Goal: Information Seeking & Learning: Learn about a topic

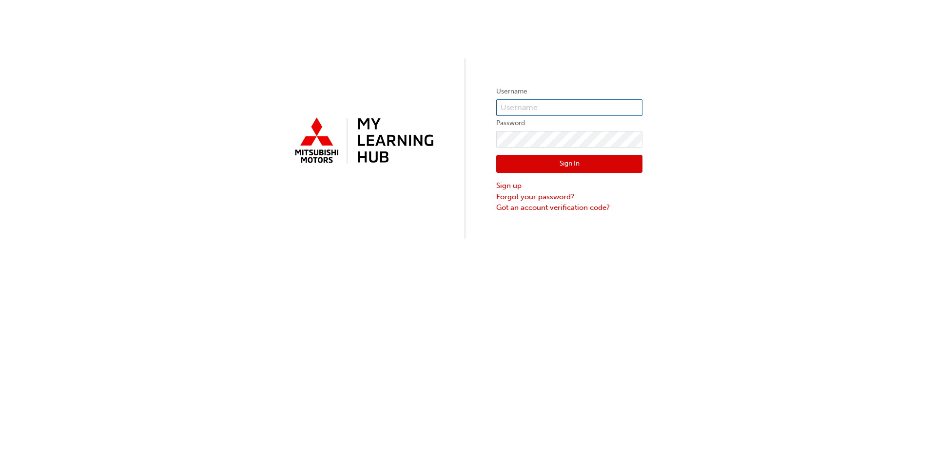
click at [540, 101] on input "text" at bounding box center [569, 107] width 146 height 17
click at [539, 104] on input "text" at bounding box center [569, 107] width 146 height 17
click at [530, 108] on input "text" at bounding box center [569, 107] width 146 height 17
paste input "0005984854"
type input "0005984854"
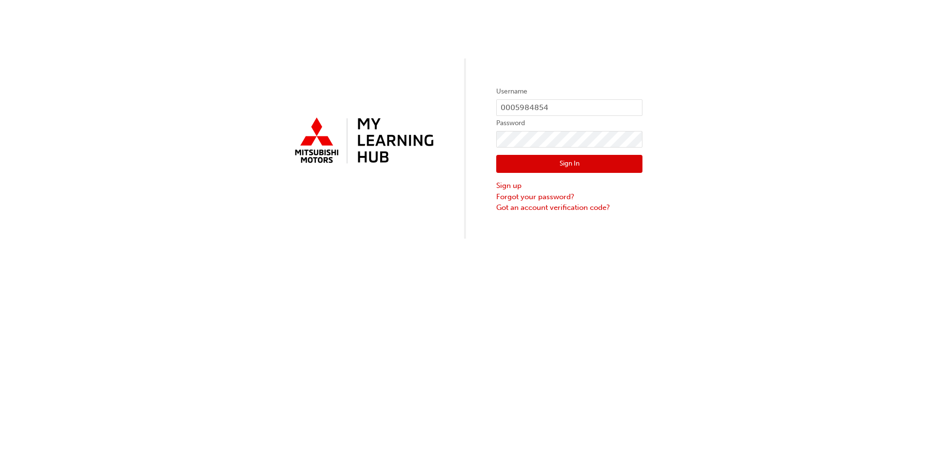
click at [581, 158] on button "Sign In" at bounding box center [569, 164] width 146 height 19
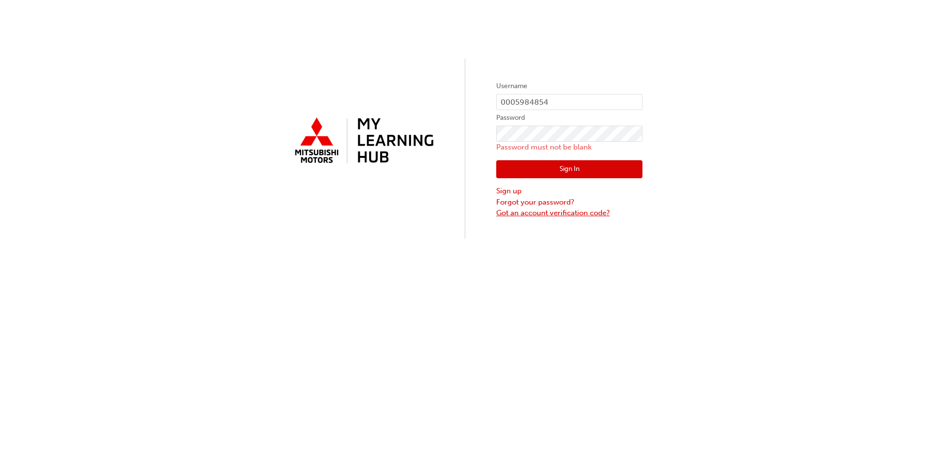
click at [544, 212] on link "Got an account verification code?" at bounding box center [569, 213] width 146 height 11
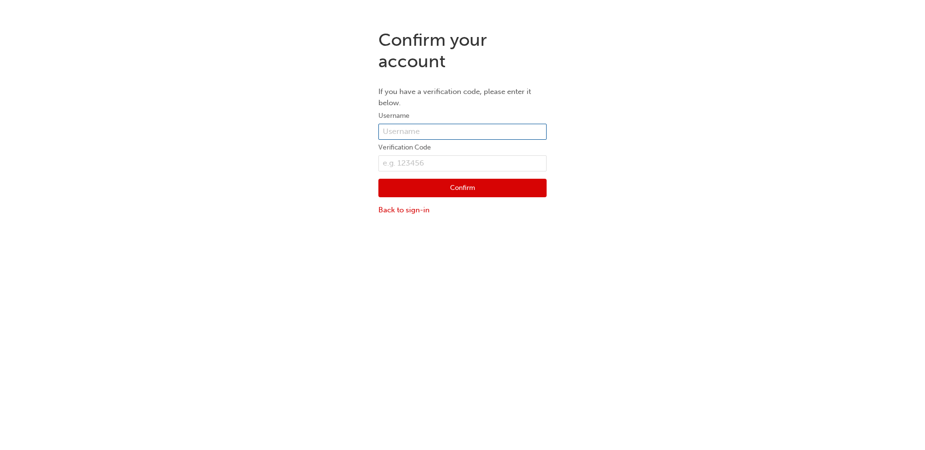
click at [410, 129] on input "text" at bounding box center [462, 132] width 168 height 17
type input "0005984854"
click at [405, 162] on input "text" at bounding box center [462, 164] width 168 height 17
click at [406, 213] on link "Back to sign-in" at bounding box center [462, 210] width 168 height 11
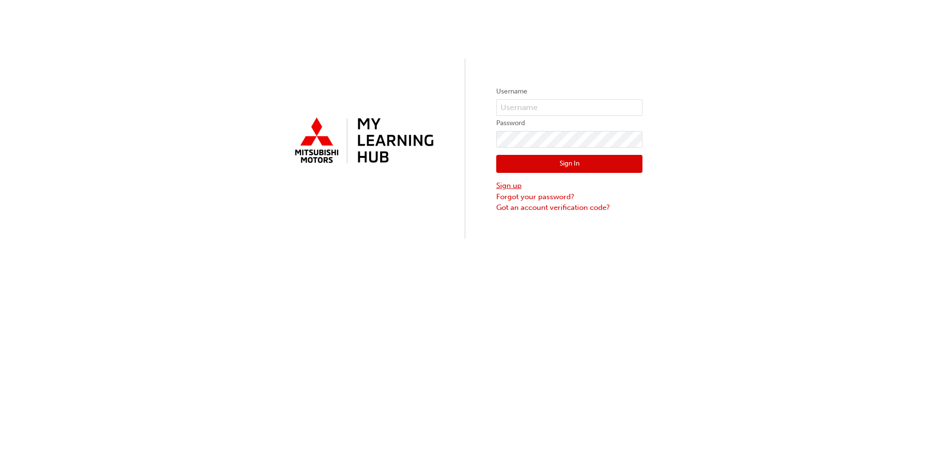
click at [519, 188] on link "Sign up" at bounding box center [569, 185] width 146 height 11
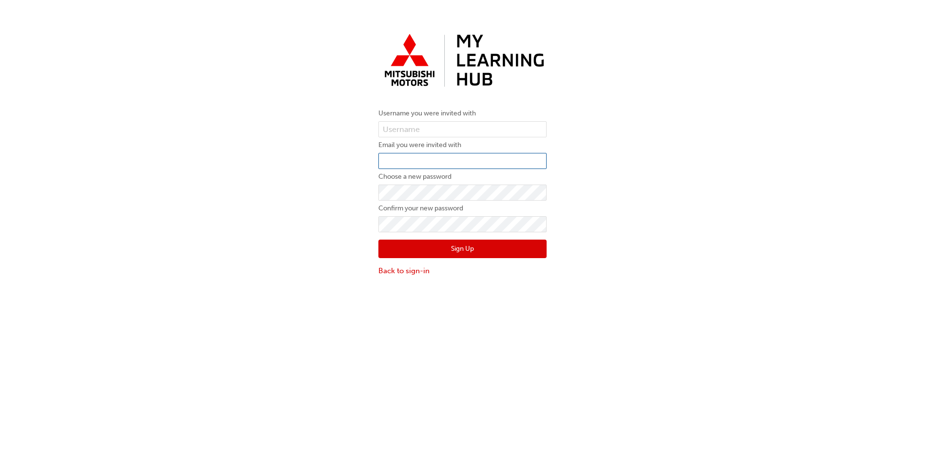
click at [443, 160] on input "email" at bounding box center [462, 161] width 168 height 17
type input "[EMAIL_ADDRESS][DOMAIN_NAME]"
click at [437, 129] on input "text" at bounding box center [462, 129] width 168 height 17
type input "0005984854"
click at [372, 185] on div "Username you were invited with 0005984854 Email you were invited with admin@gol…" at bounding box center [462, 153] width 183 height 262
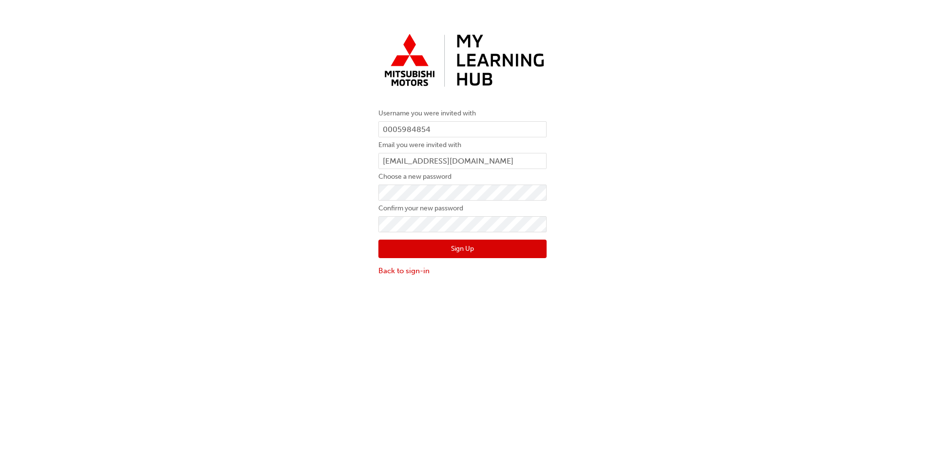
click at [465, 251] on button "Sign Up" at bounding box center [462, 249] width 168 height 19
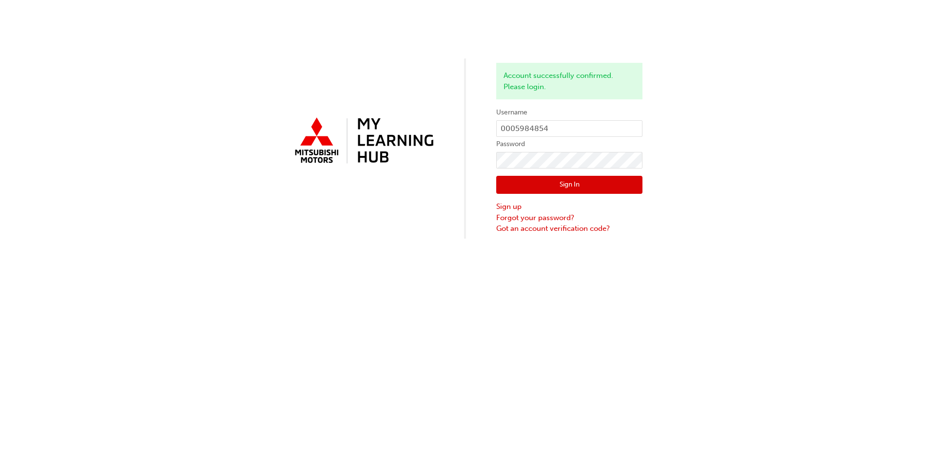
click at [573, 186] on button "Sign In" at bounding box center [569, 185] width 146 height 19
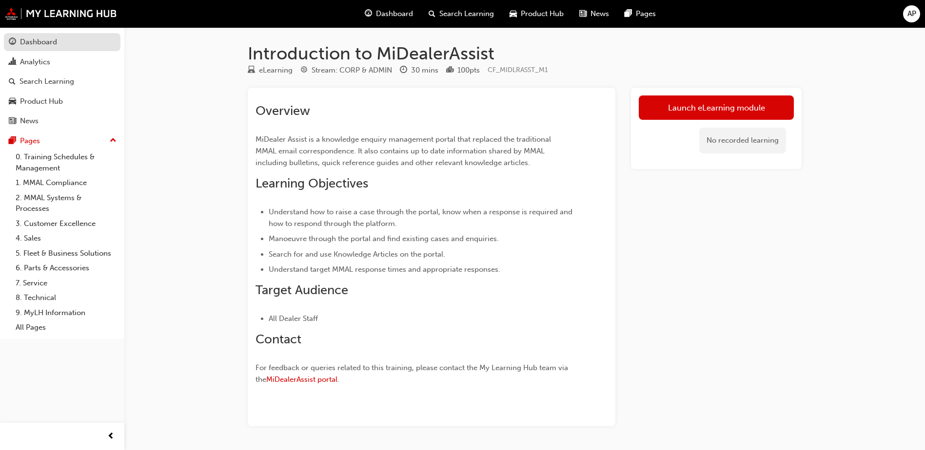
click at [57, 44] on div "Dashboard" at bounding box center [62, 42] width 107 height 12
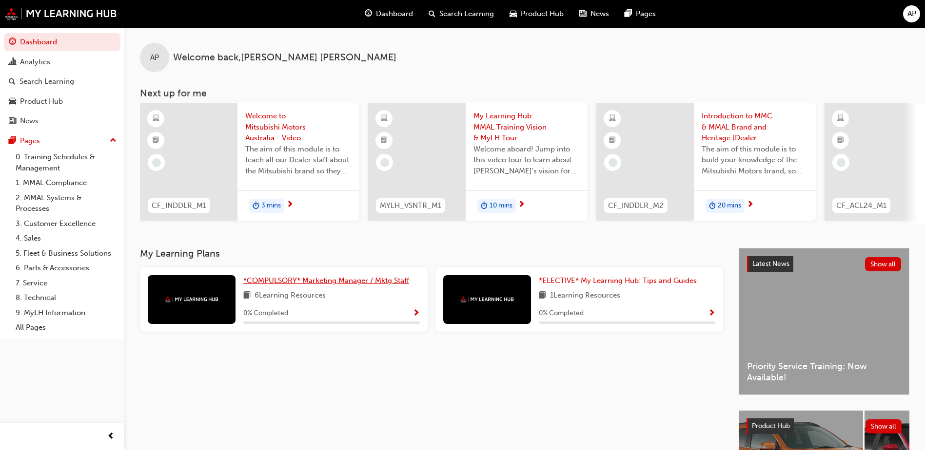
click at [364, 285] on span "*COMPULSORY* Marketing Manager / Mktg Staff" at bounding box center [326, 280] width 166 height 9
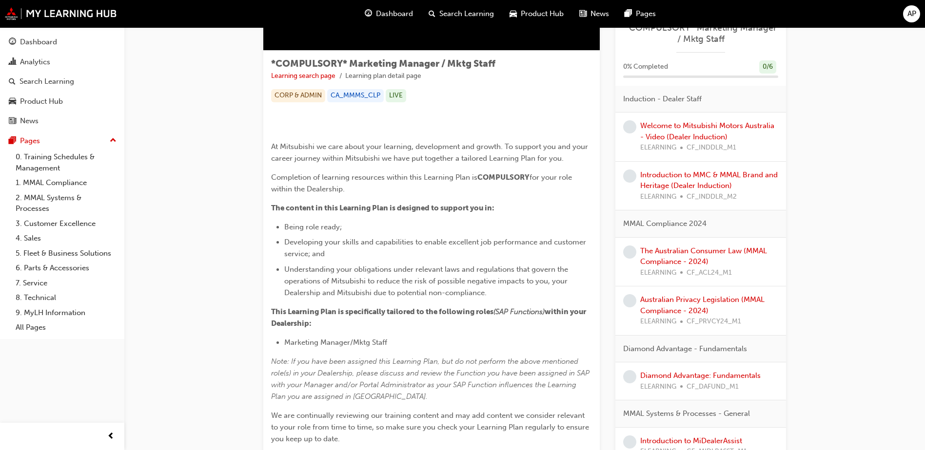
scroll to position [244, 0]
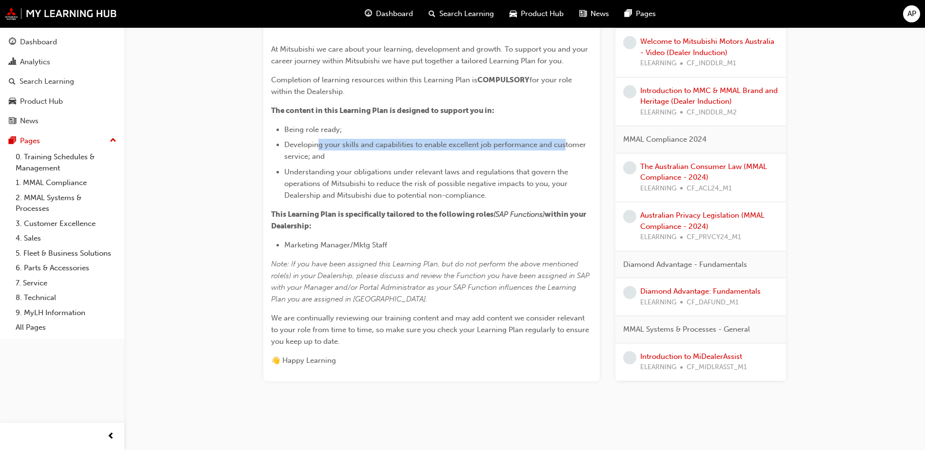
drag, startPoint x: 318, startPoint y: 322, endPoint x: 564, endPoint y: 321, distance: 245.7
click at [564, 162] on li "Developing your skills and capabilities to enable excellent job performance and…" at bounding box center [438, 150] width 308 height 23
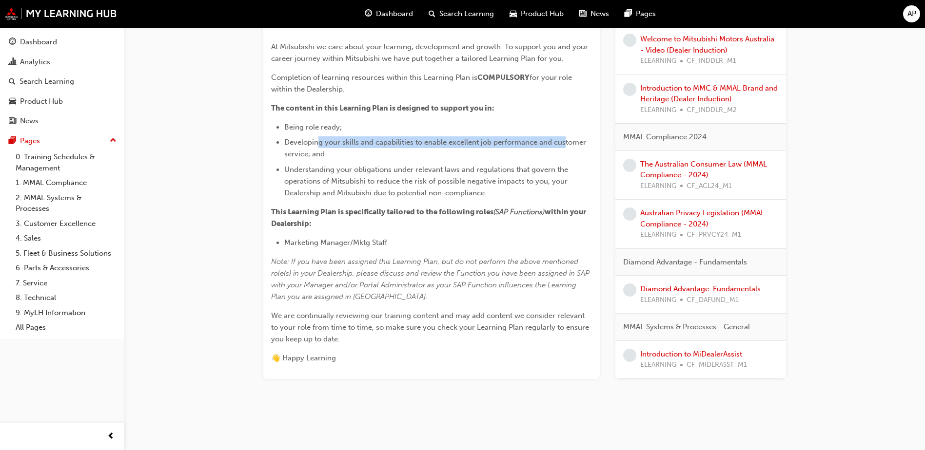
scroll to position [390, 0]
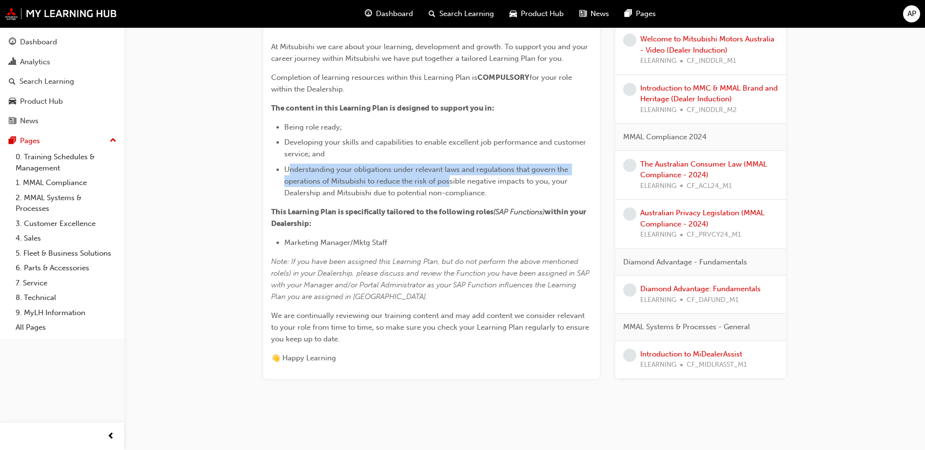
drag, startPoint x: 288, startPoint y: 200, endPoint x: 448, endPoint y: 208, distance: 160.1
click at [448, 197] on span "Understanding your obligations under relevant laws and regulations that govern …" at bounding box center [427, 181] width 286 height 32
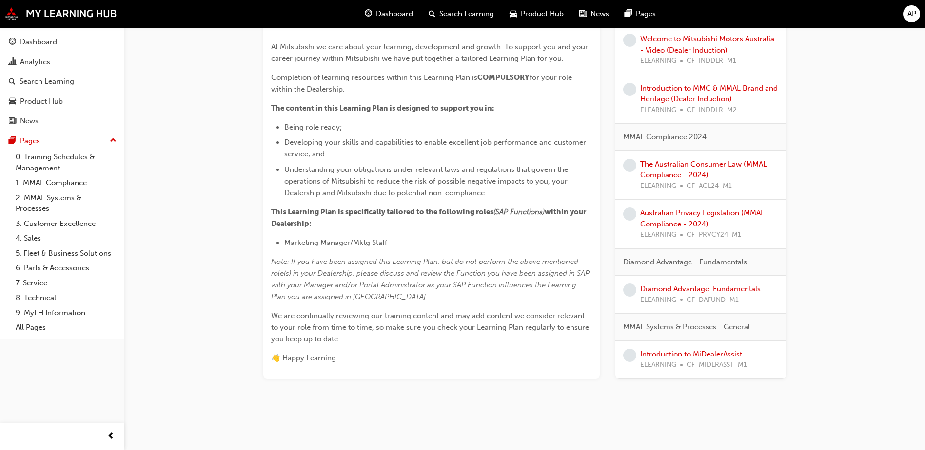
drag, startPoint x: 448, startPoint y: 208, endPoint x: 517, endPoint y: 229, distance: 71.7
click at [517, 229] on div "﻿ At Mitsubishi we care about your learning, development and growth. To support…" at bounding box center [431, 187] width 321 height 354
drag, startPoint x: 271, startPoint y: 241, endPoint x: 477, endPoint y: 248, distance: 206.9
click at [477, 248] on div "*COMPULSORY* Marketing Manager / Mktg Staff Learning search page Learning plan …" at bounding box center [431, 165] width 336 height 429
drag, startPoint x: 477, startPoint y: 248, endPoint x: 505, endPoint y: 268, distance: 33.6
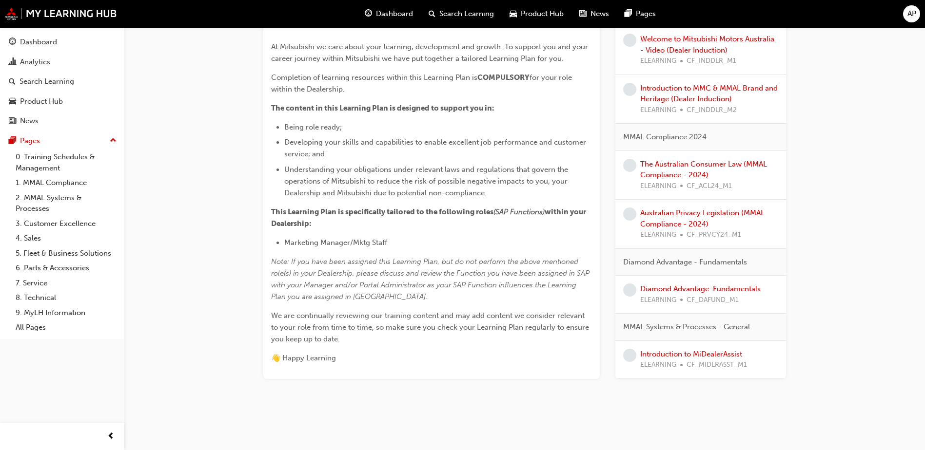
click at [505, 249] on li "Marketing Manager/Mktg Staff" at bounding box center [438, 243] width 308 height 12
drag, startPoint x: 499, startPoint y: 237, endPoint x: 546, endPoint y: 241, distance: 46.9
click at [545, 216] on span "(SAP Functions)" at bounding box center [518, 212] width 51 height 9
drag, startPoint x: 428, startPoint y: 255, endPoint x: 353, endPoint y: 263, distance: 75.1
click at [427, 230] on p "This Learning Plan is specifically tailored to the following roles (SAP Functio…" at bounding box center [431, 217] width 321 height 23
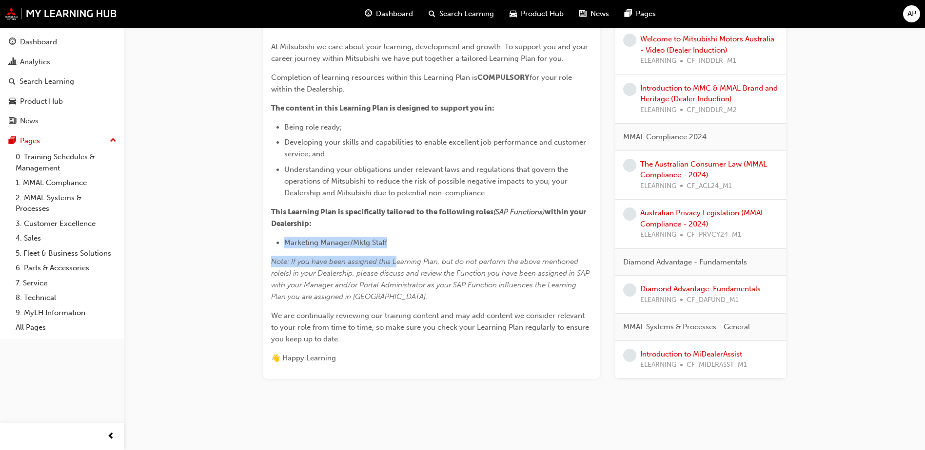
drag, startPoint x: 281, startPoint y: 271, endPoint x: 398, endPoint y: 279, distance: 116.8
click at [398, 279] on div "﻿ At Mitsubishi we care about your learning, development and growth. To support…" at bounding box center [431, 187] width 321 height 354
drag, startPoint x: 398, startPoint y: 279, endPoint x: 490, endPoint y: 266, distance: 92.5
click at [490, 249] on li "Marketing Manager/Mktg Staff" at bounding box center [438, 243] width 308 height 12
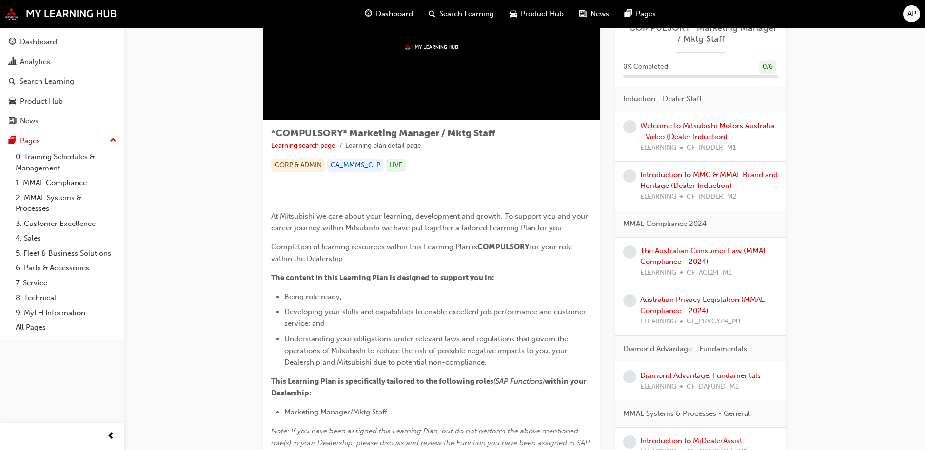
scroll to position [0, 0]
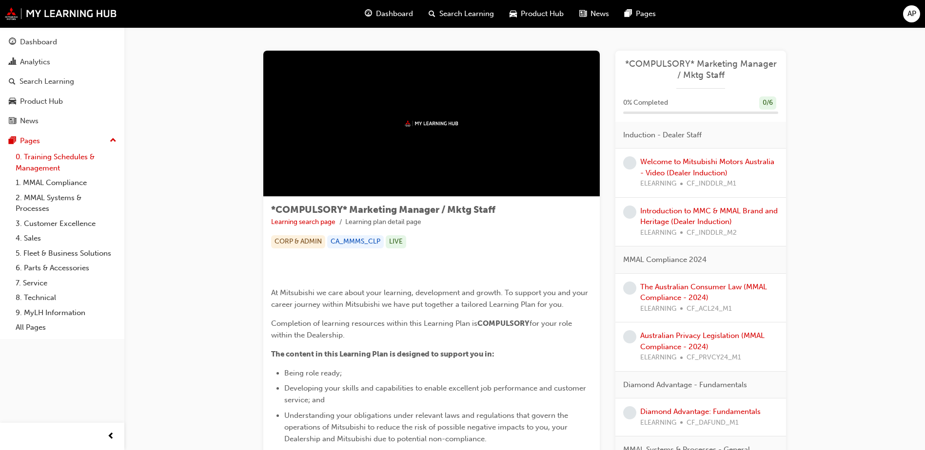
click at [25, 154] on link "0. Training Schedules & Management" at bounding box center [66, 163] width 109 height 26
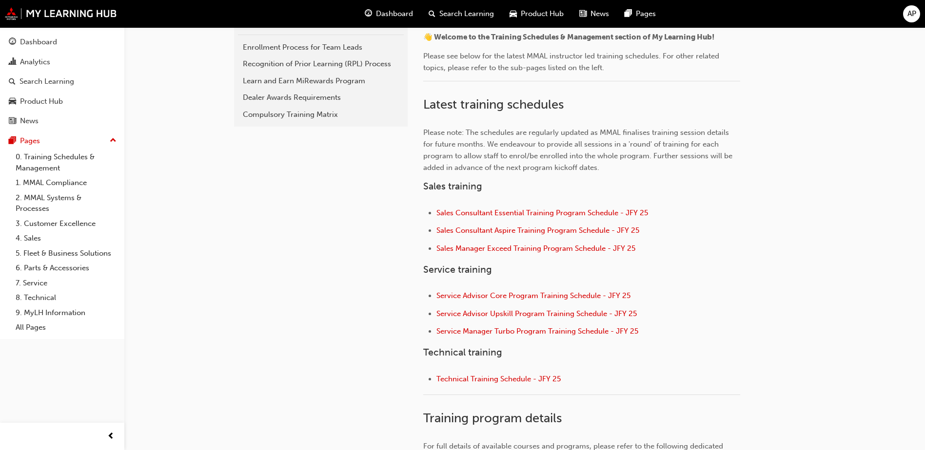
scroll to position [341, 0]
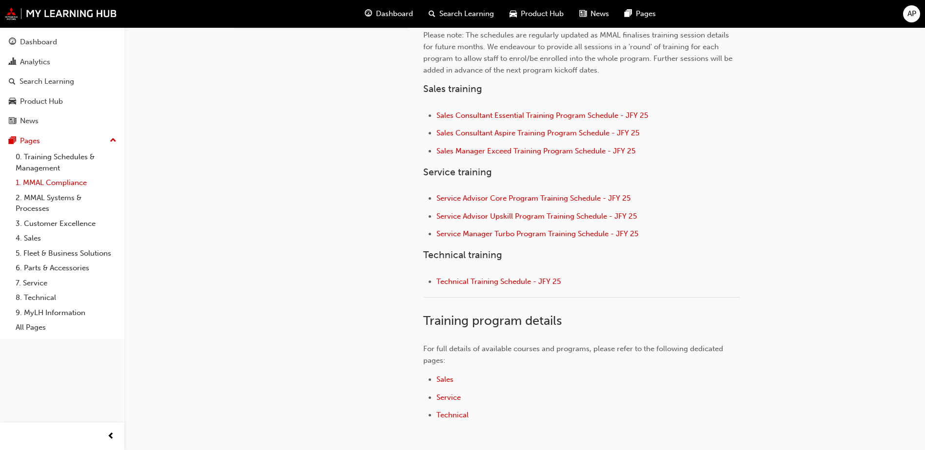
click at [32, 185] on link "1. MMAL Compliance" at bounding box center [66, 183] width 109 height 15
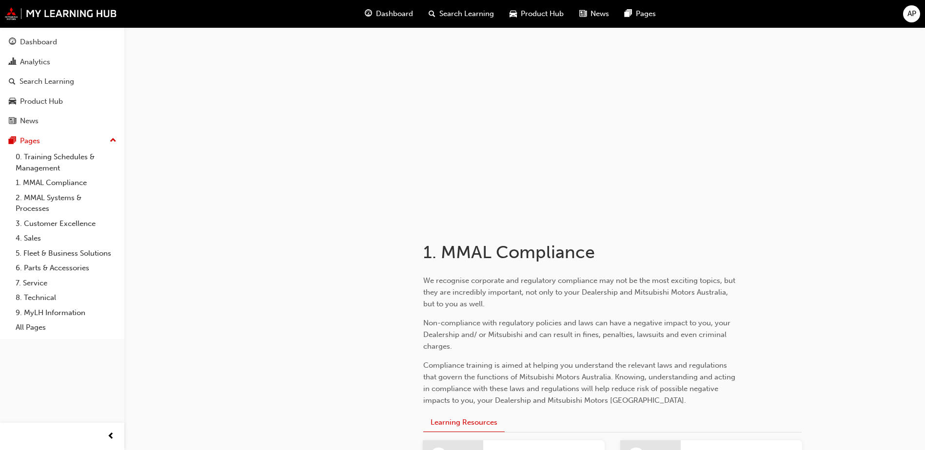
scroll to position [146, 0]
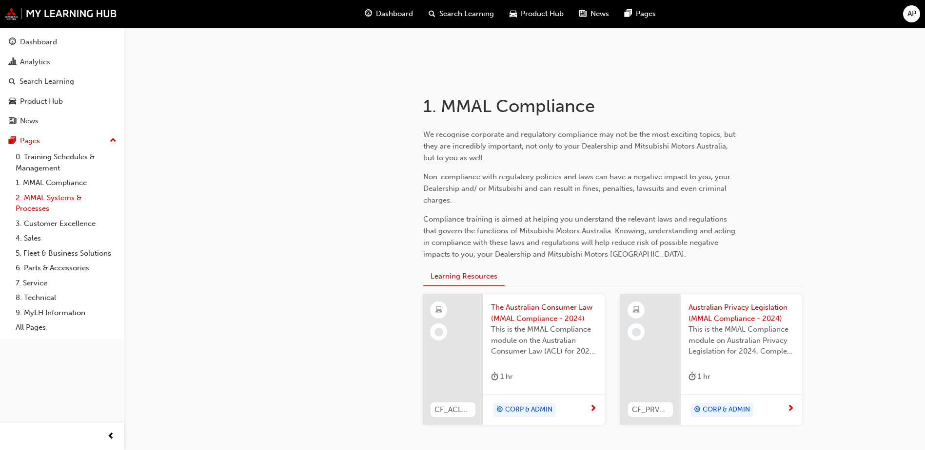
click at [44, 206] on link "2. MMAL Systems & Processes" at bounding box center [66, 204] width 109 height 26
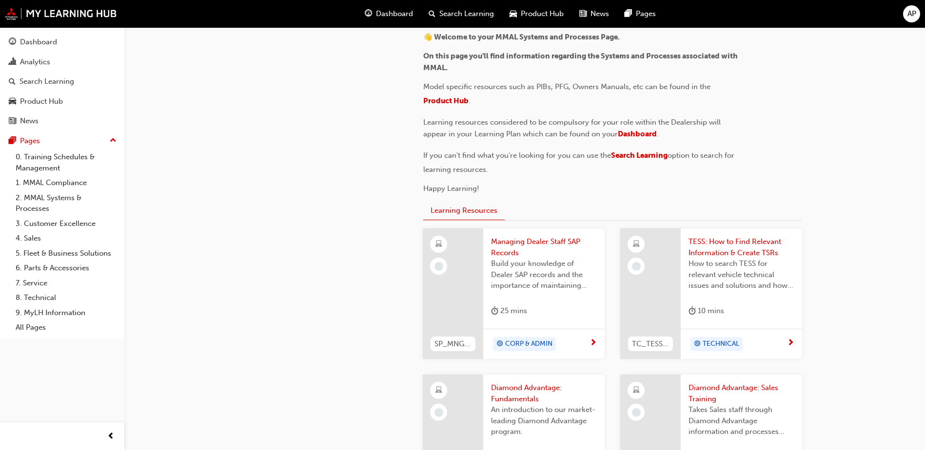
scroll to position [341, 0]
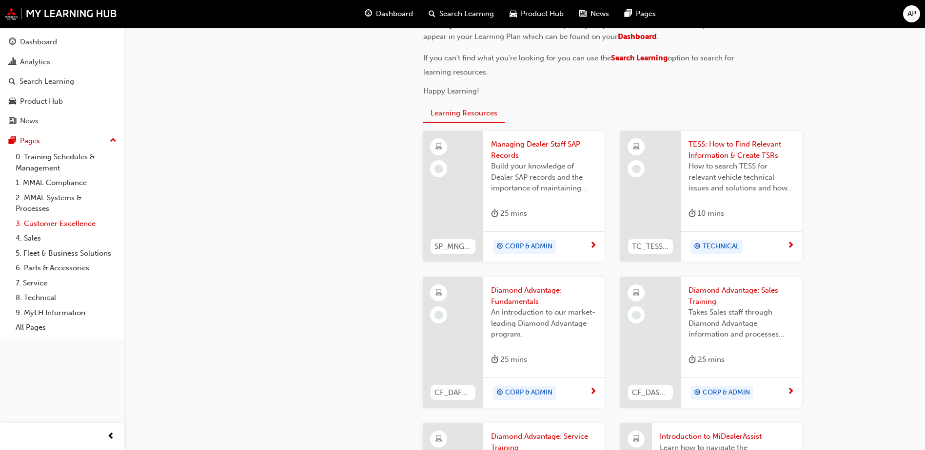
click at [39, 228] on link "3. Customer Excellence" at bounding box center [66, 223] width 109 height 15
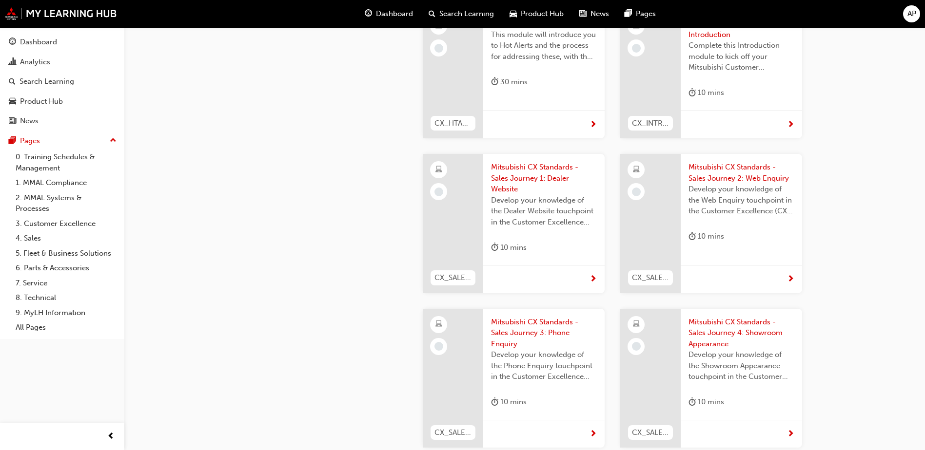
scroll to position [439, 0]
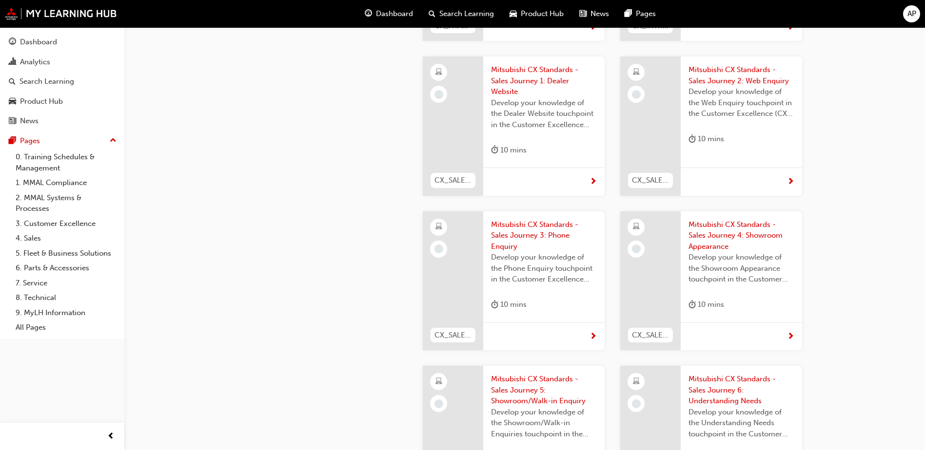
click at [543, 252] on span "Develop your knowledge of the Phone Enquiry touchpoint in the Customer Excellen…" at bounding box center [544, 268] width 106 height 33
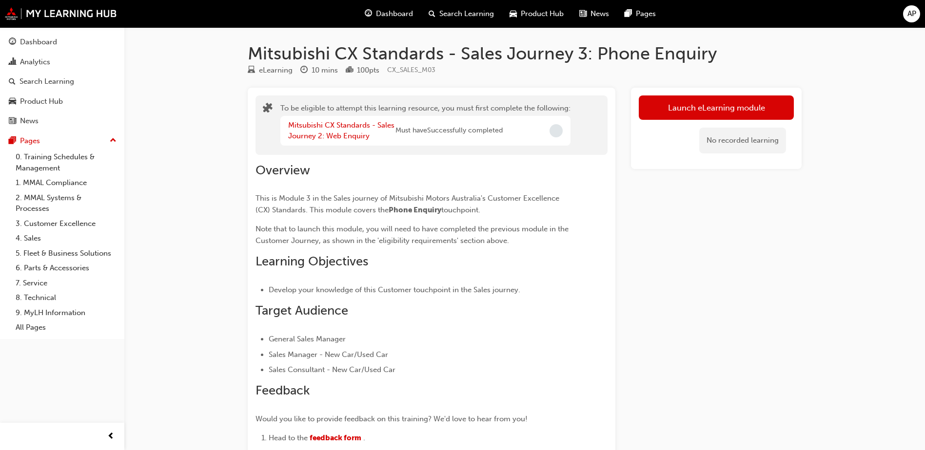
click at [555, 133] on span "Incomplete" at bounding box center [555, 130] width 13 height 13
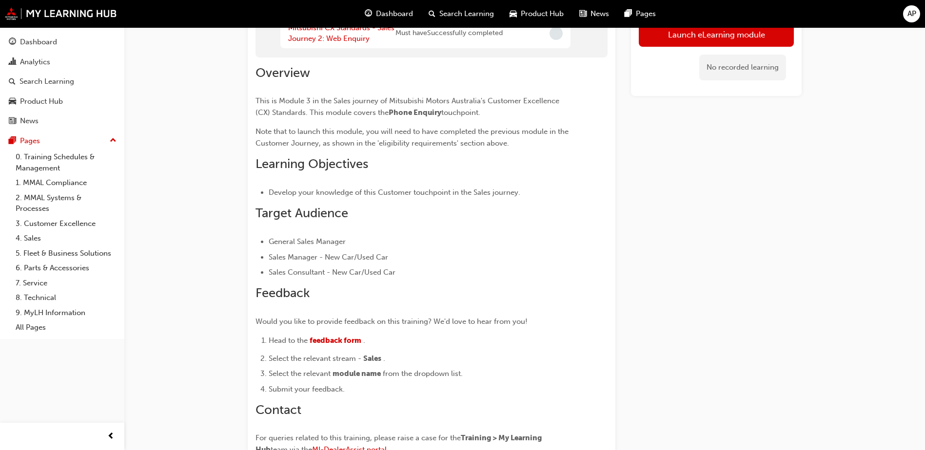
scroll to position [195, 0]
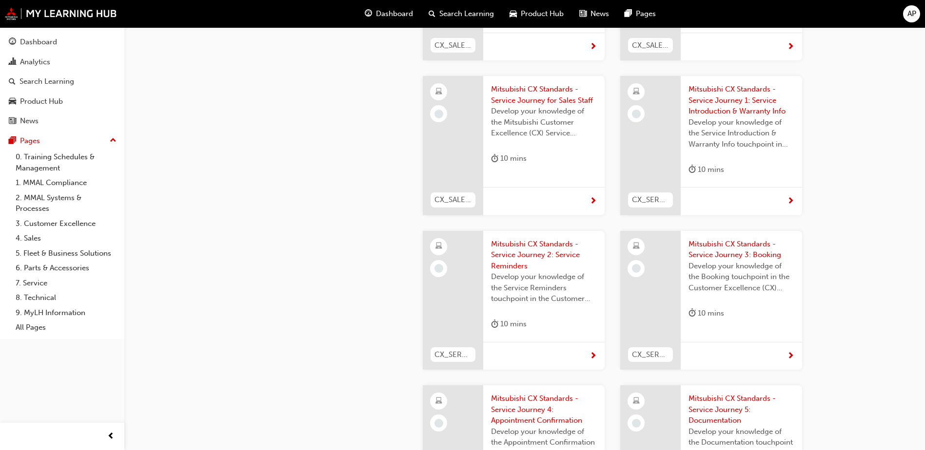
scroll to position [1901, 0]
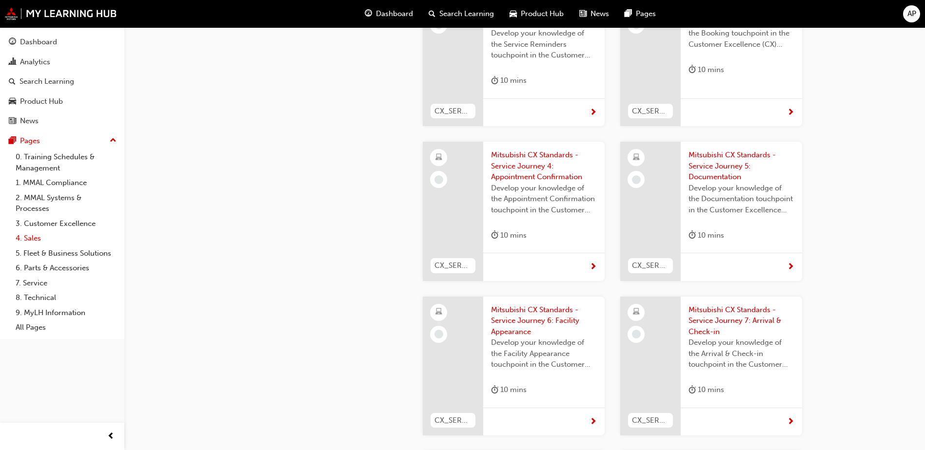
click at [32, 239] on link "4. Sales" at bounding box center [66, 238] width 109 height 15
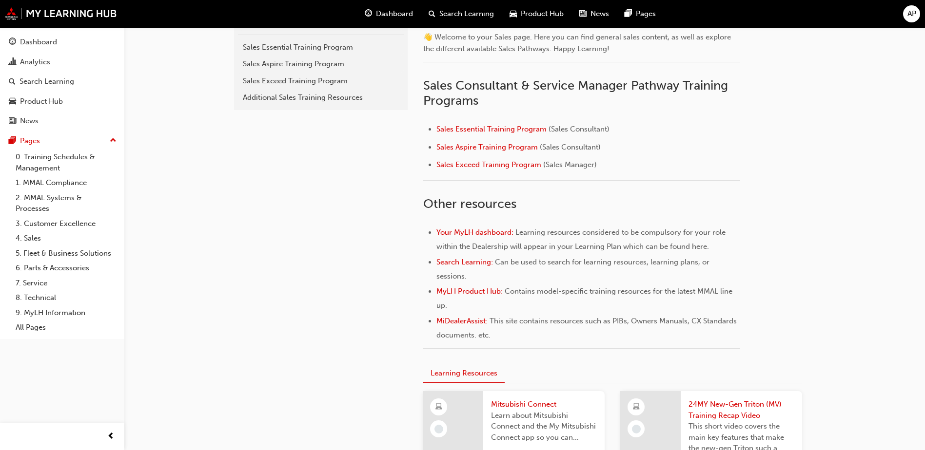
scroll to position [439, 0]
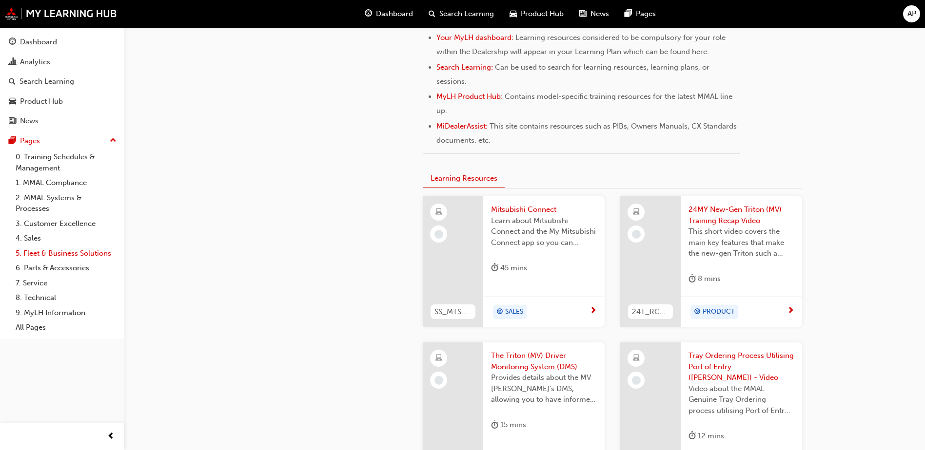
click at [50, 253] on link "5. Fleet & Business Solutions" at bounding box center [66, 253] width 109 height 15
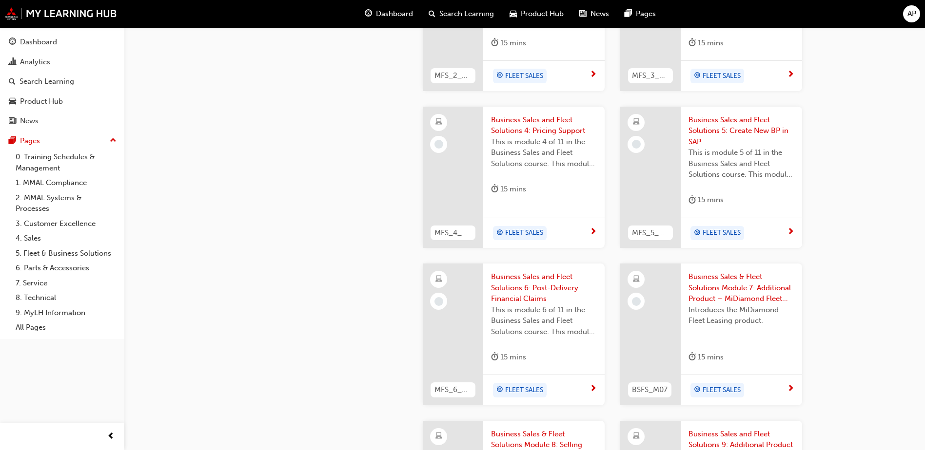
scroll to position [829, 0]
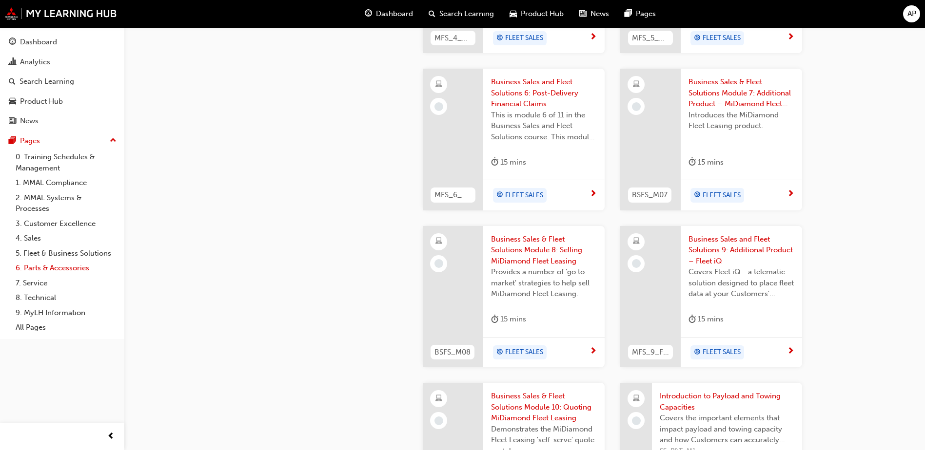
click at [59, 271] on link "6. Parts & Accessories" at bounding box center [66, 268] width 109 height 15
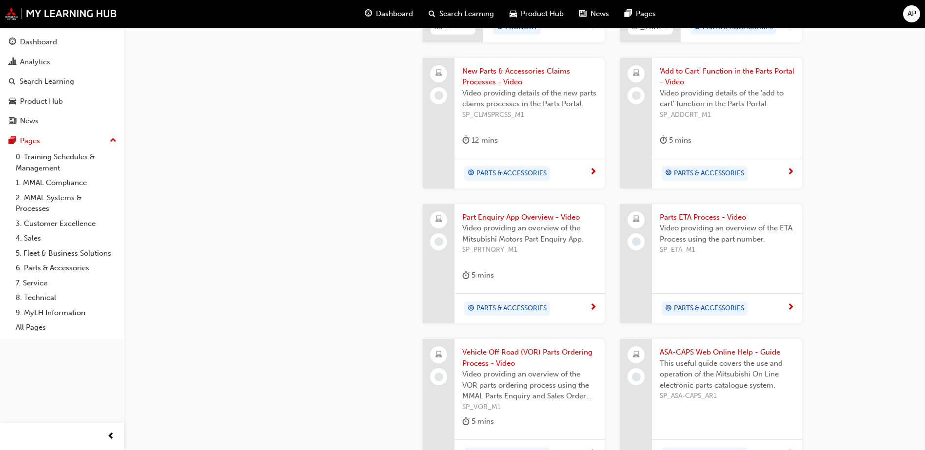
scroll to position [780, 0]
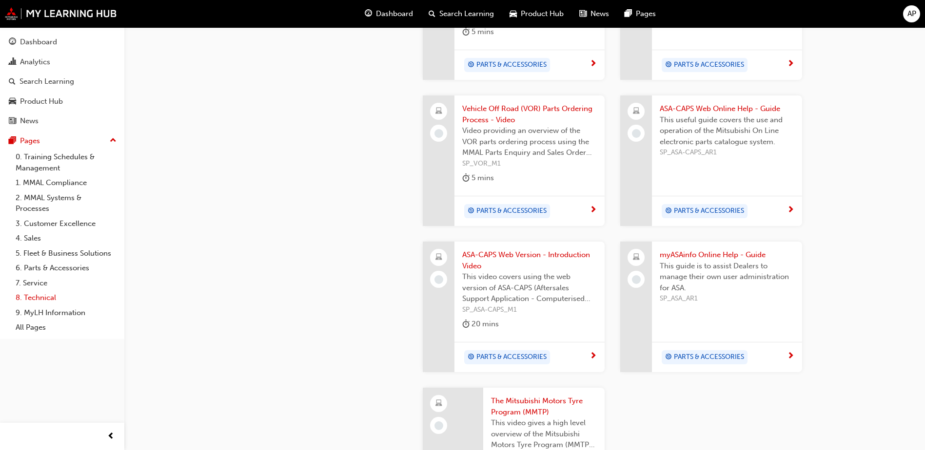
click at [43, 301] on link "8. Technical" at bounding box center [66, 298] width 109 height 15
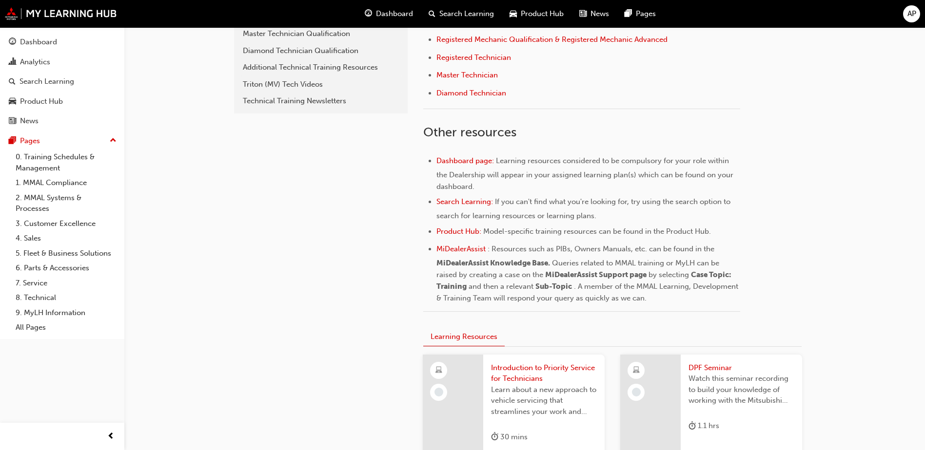
scroll to position [308, 0]
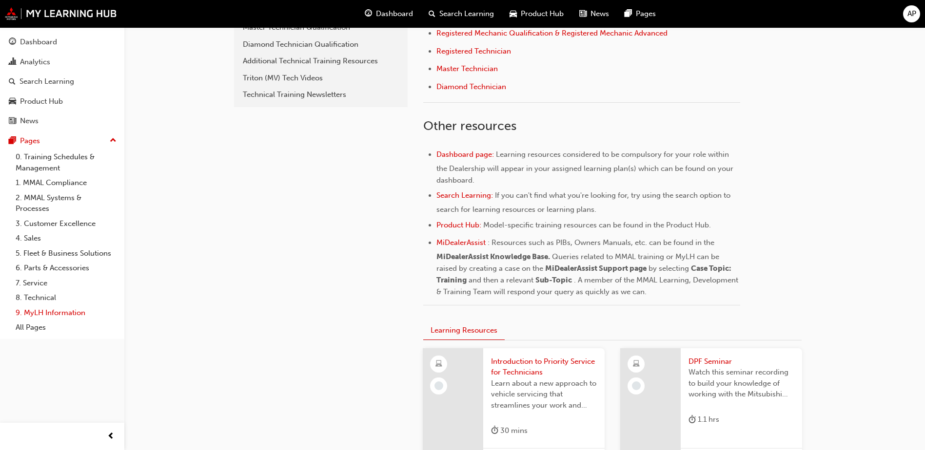
click at [71, 312] on link "9. MyLH Information" at bounding box center [66, 313] width 109 height 15
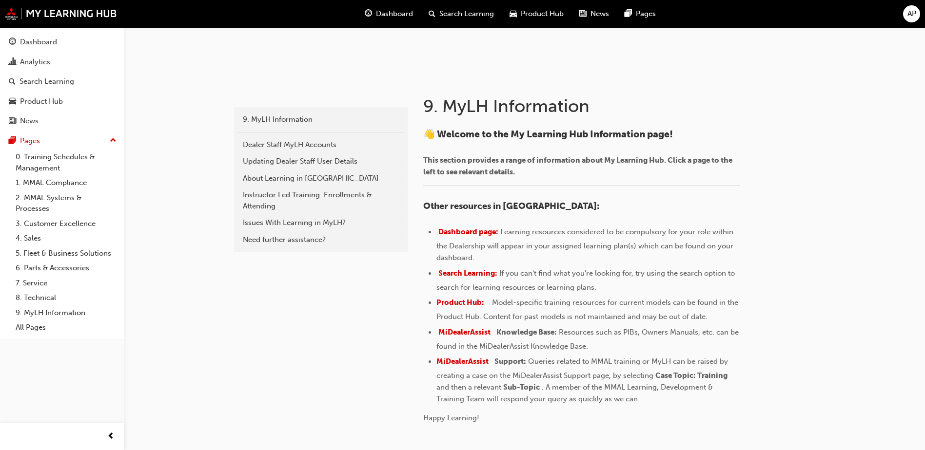
scroll to position [214, 0]
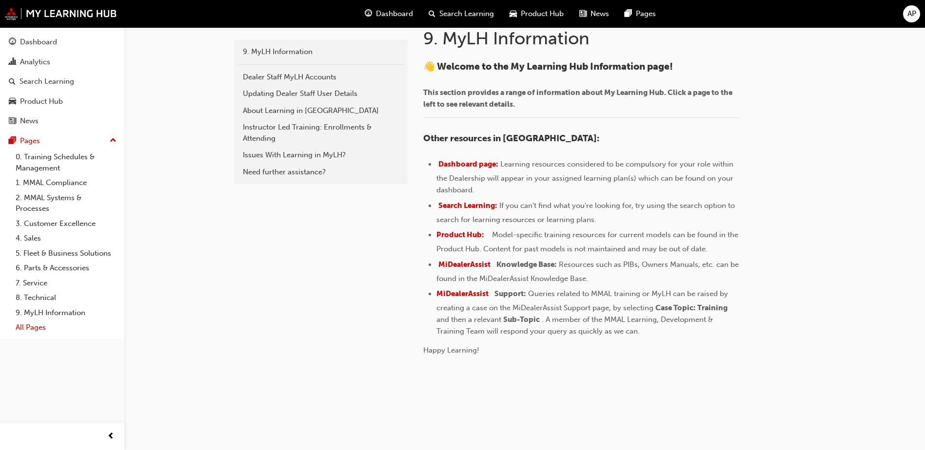
click at [38, 333] on link "All Pages" at bounding box center [66, 327] width 109 height 15
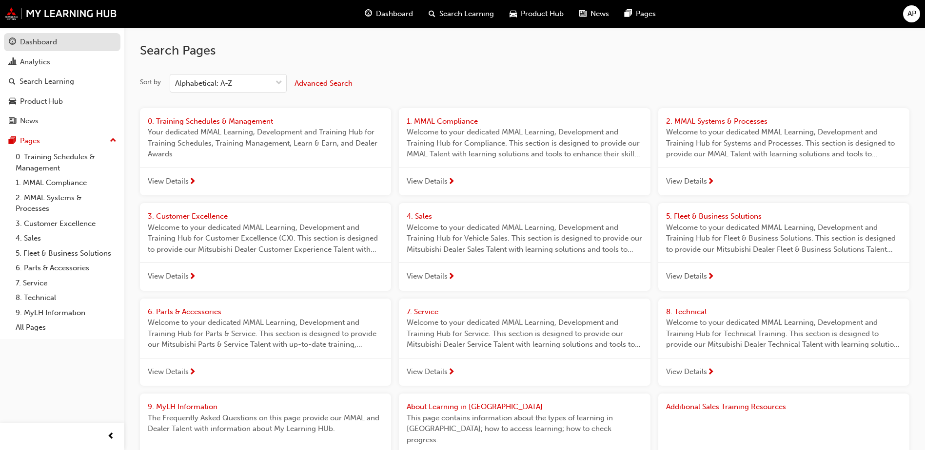
click at [41, 45] on div "Dashboard" at bounding box center [38, 42] width 37 height 11
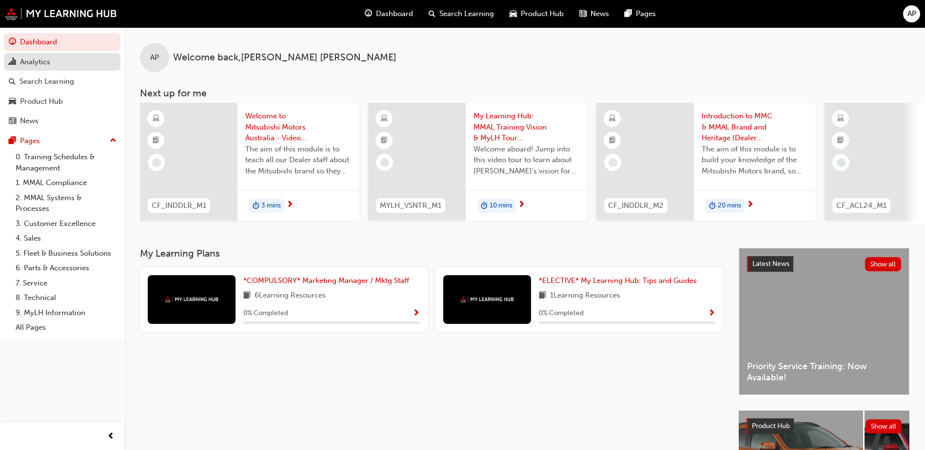
click at [39, 59] on div "Analytics" at bounding box center [35, 62] width 30 height 11
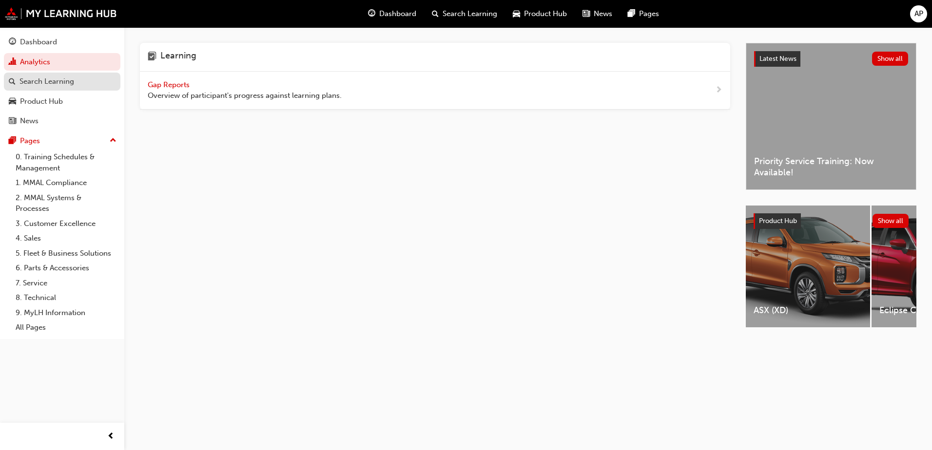
click at [40, 85] on div "Search Learning" at bounding box center [47, 81] width 55 height 11
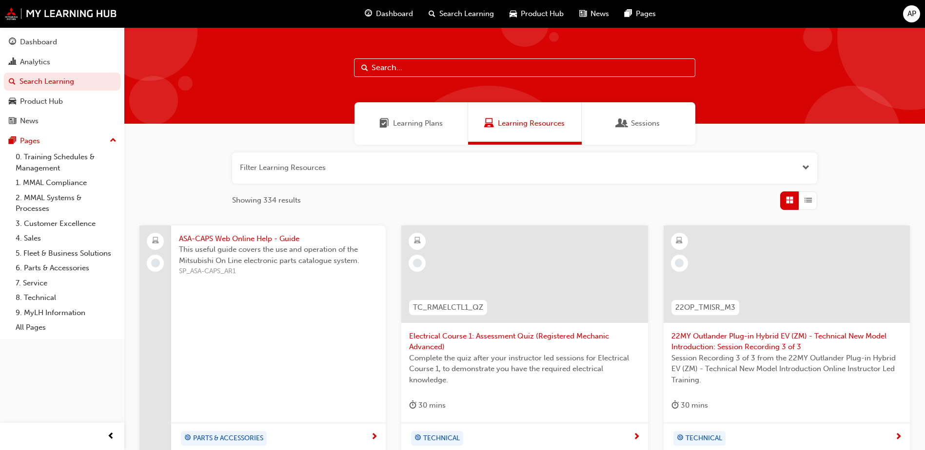
click at [430, 122] on span "Learning Plans" at bounding box center [418, 123] width 50 height 11
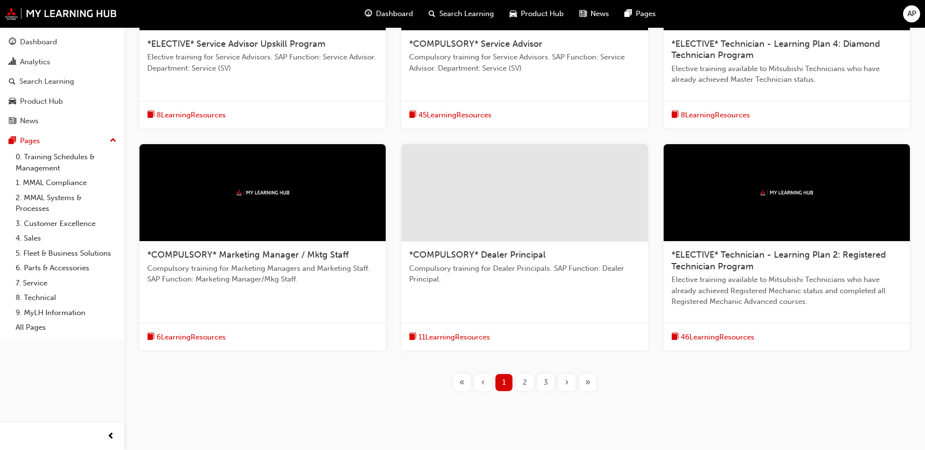
scroll to position [313, 0]
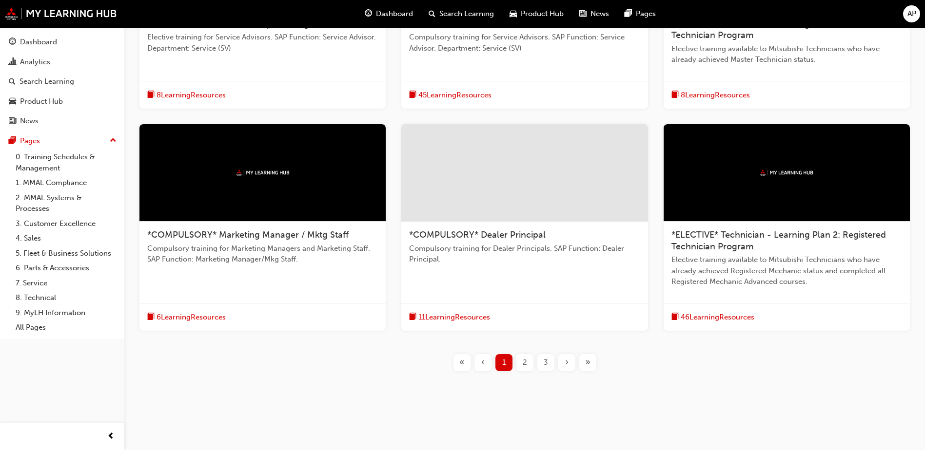
click at [181, 281] on div "*COMPULSORY* Marketing Manager / Mktg Staff Compulsory training for Marketing M…" at bounding box center [262, 227] width 246 height 207
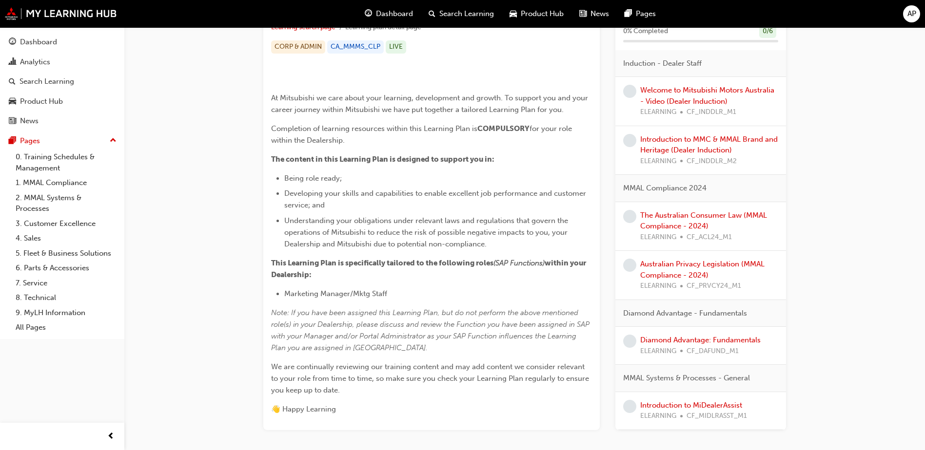
scroll to position [244, 0]
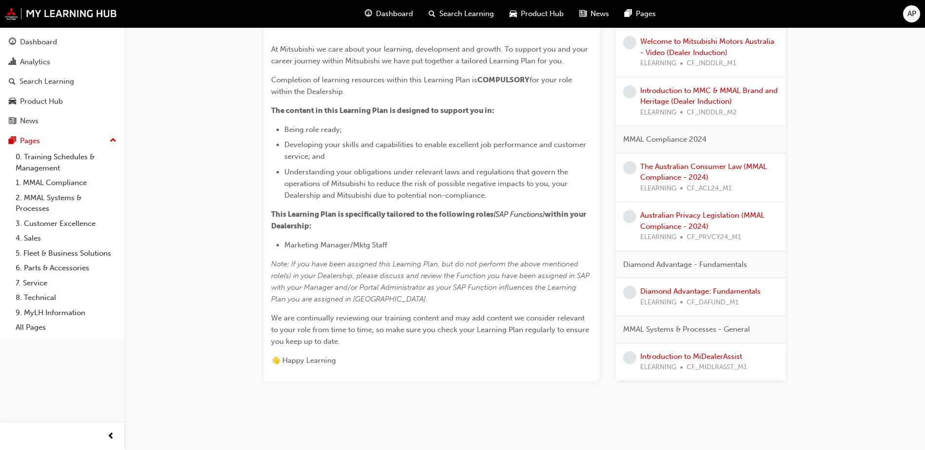
click at [809, 299] on div "*COMPULSORY* Marketing Manager / Mktg Staff Learning search page Learning plan …" at bounding box center [524, 106] width 585 height 645
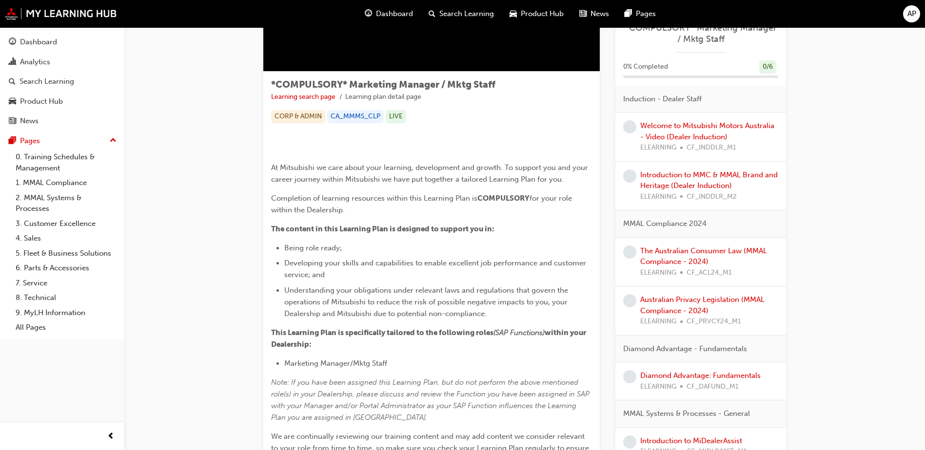
click at [116, 91] on button "Dashboard Analytics Search Learning Product Hub News Pages" at bounding box center [62, 81] width 117 height 101
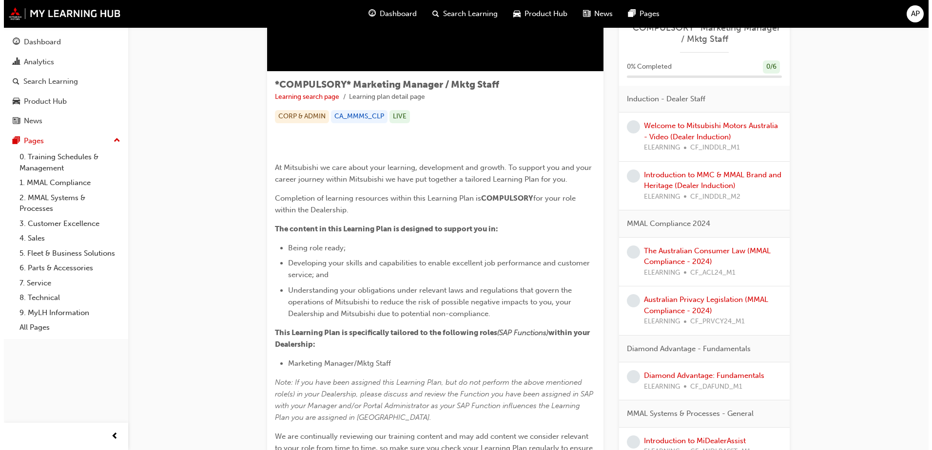
scroll to position [0, 0]
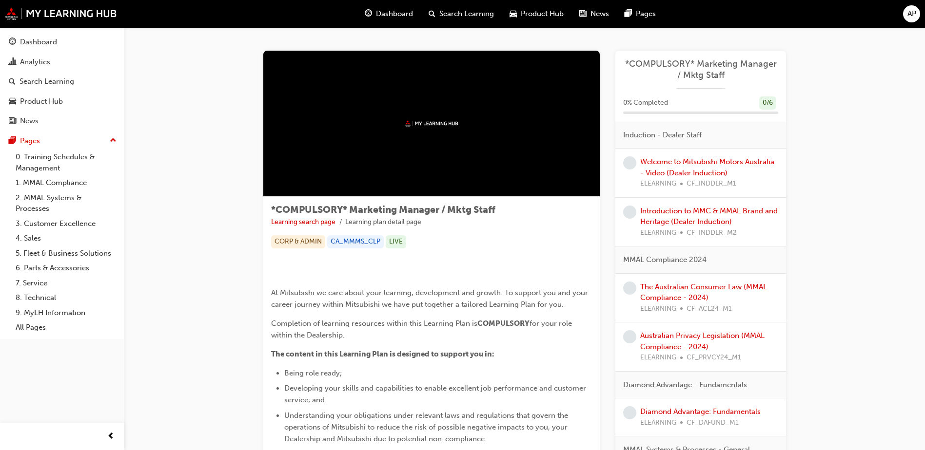
click at [227, 97] on div "*COMPULSORY* Marketing Manager / Mktg Staff Learning search page Learning plan …" at bounding box center [524, 349] width 801 height 645
click at [72, 67] on div "Analytics" at bounding box center [62, 62] width 107 height 12
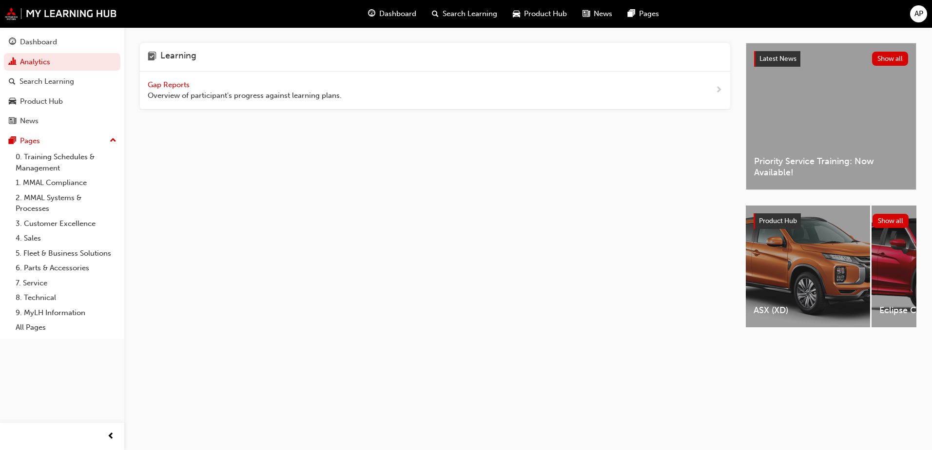
click at [276, 100] on span "Overview of participant's progress against learning plans." at bounding box center [245, 95] width 194 height 11
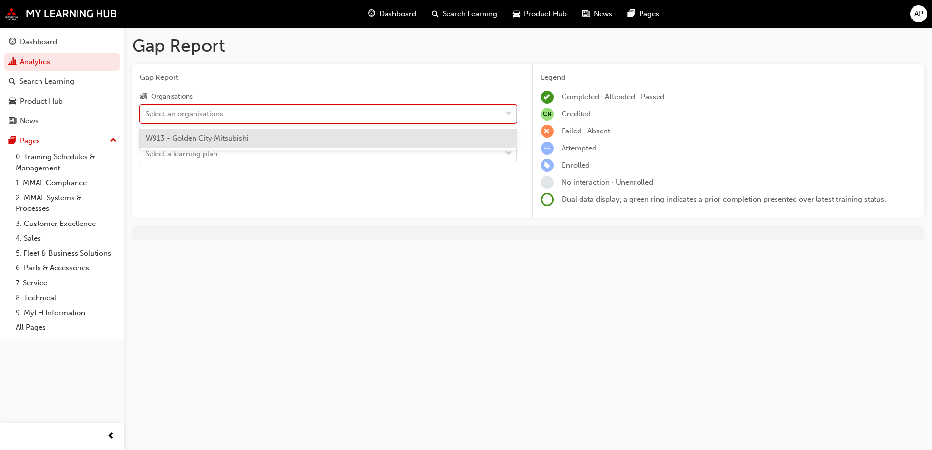
click at [376, 109] on div "Select an organisations" at bounding box center [320, 113] width 361 height 17
click at [146, 109] on input "Organisations option W913 - Golden City Mitsubishi focused, 1 of 1. 1 result av…" at bounding box center [145, 113] width 1 height 8
click at [328, 140] on div "W913 - Golden City Mitsubishi" at bounding box center [328, 138] width 377 height 19
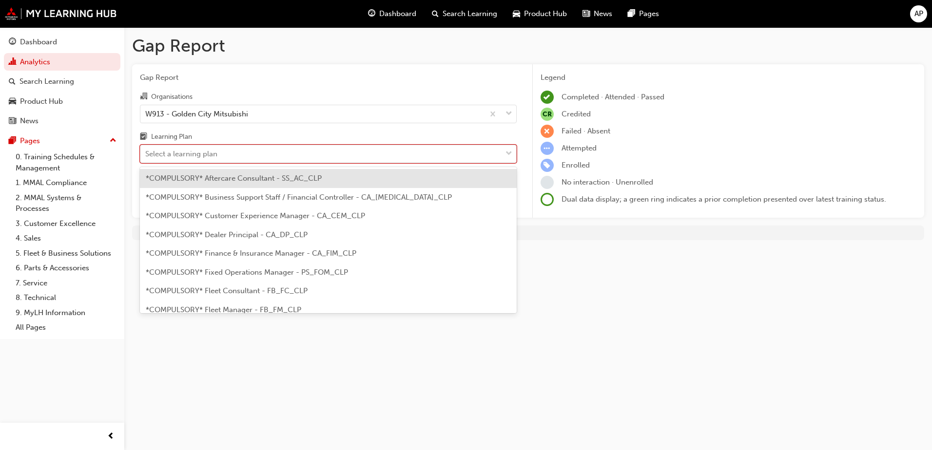
click at [252, 156] on div "Select a learning plan" at bounding box center [320, 154] width 361 height 17
click at [146, 156] on input "Learning Plan option *COMPULSORY* Aftercare Consultant - SS_AC_CLP focused, 1 o…" at bounding box center [145, 154] width 1 height 8
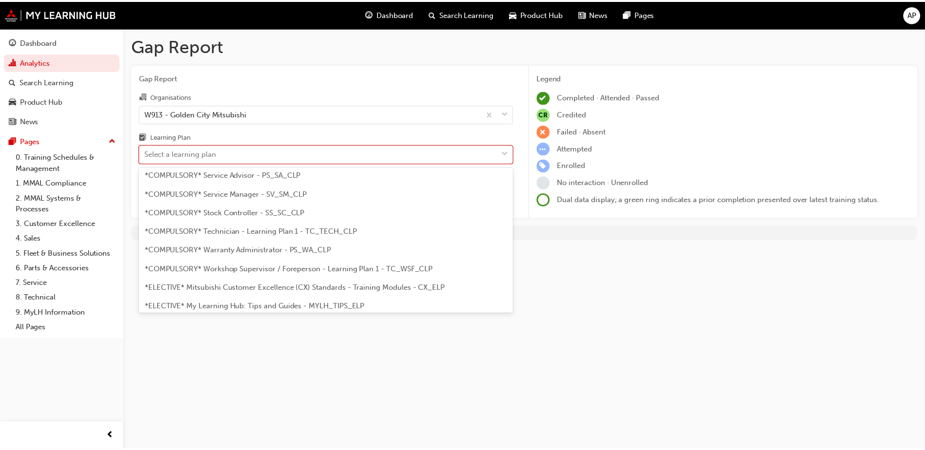
scroll to position [477, 0]
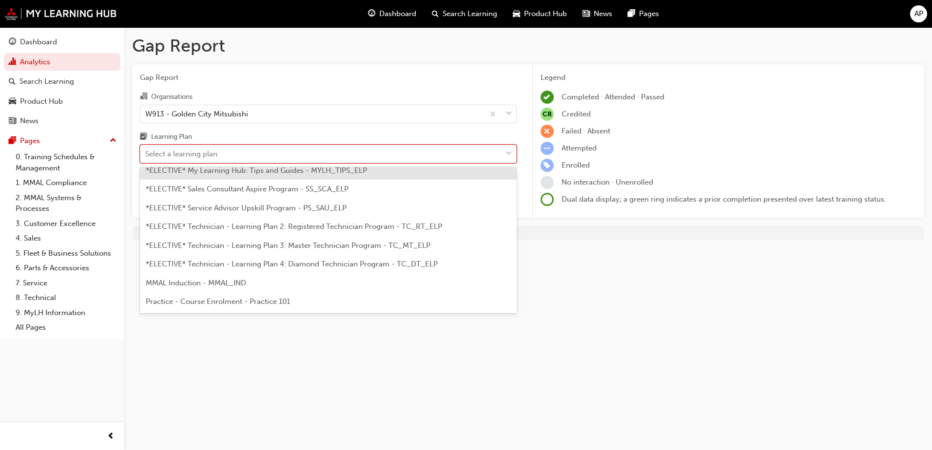
click at [196, 176] on div "*ELECTIVE* My Learning Hub: Tips and Guides - MYLH_TIPS_ELP" at bounding box center [328, 170] width 377 height 19
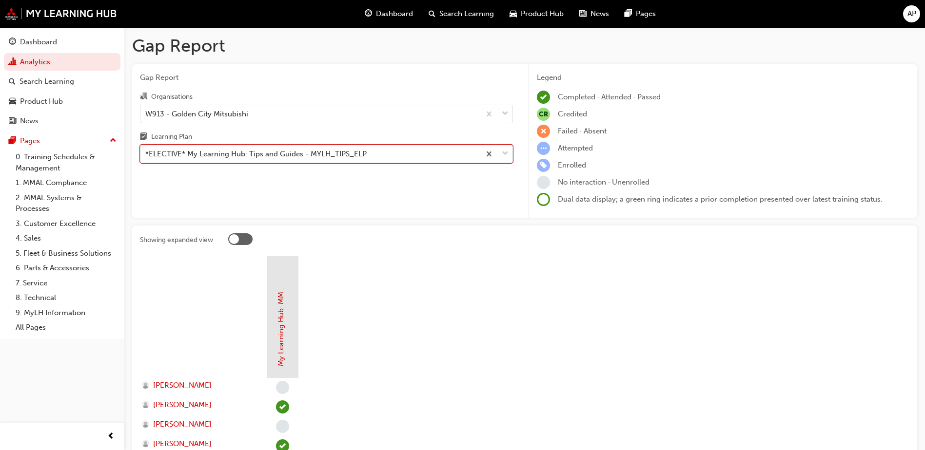
click at [419, 160] on div "*ELECTIVE* My Learning Hub: Tips and Guides - MYLH_TIPS_ELP" at bounding box center [310, 154] width 340 height 17
click at [146, 158] on input "Learning Plan option *ELECTIVE* My Learning Hub: Tips and Guides - MYLH_TIPS_EL…" at bounding box center [145, 154] width 1 height 8
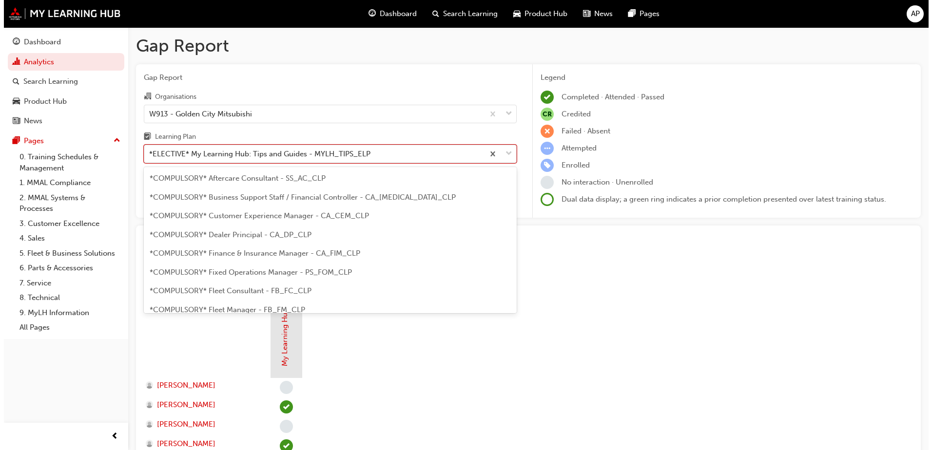
scroll to position [351, 0]
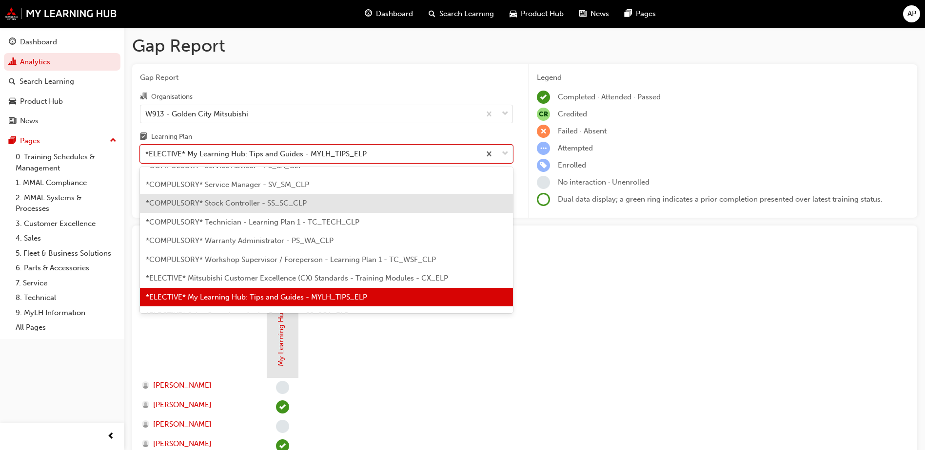
click at [268, 209] on div "*COMPULSORY* Stock Controller - SS_SC_CLP" at bounding box center [326, 203] width 373 height 19
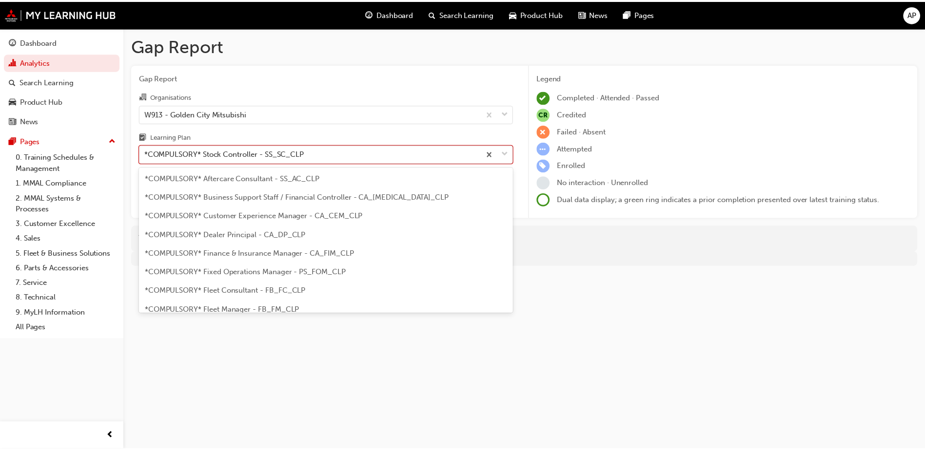
scroll to position [256, 0]
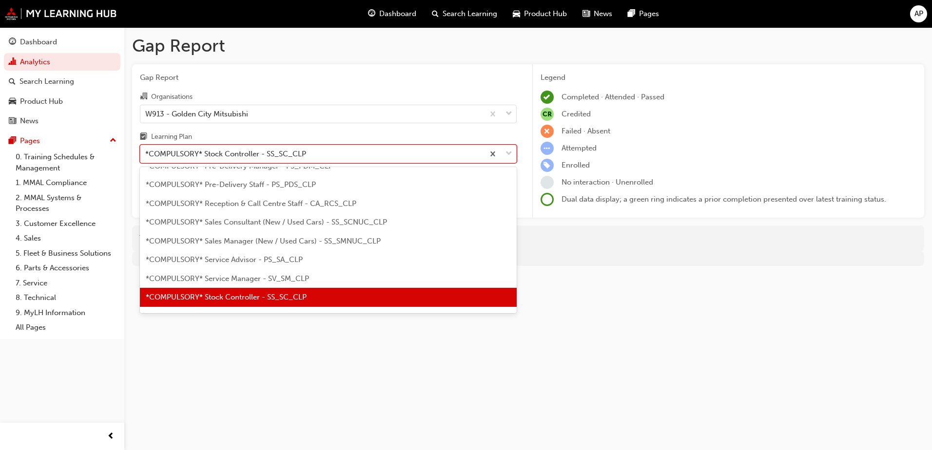
click at [385, 157] on div "*COMPULSORY* Stock Controller - SS_SC_CLP" at bounding box center [312, 154] width 344 height 17
click at [146, 157] on input "Learning Plan option *COMPULSORY* Stock Controller - SS_SC_CLP, selected. optio…" at bounding box center [145, 154] width 1 height 8
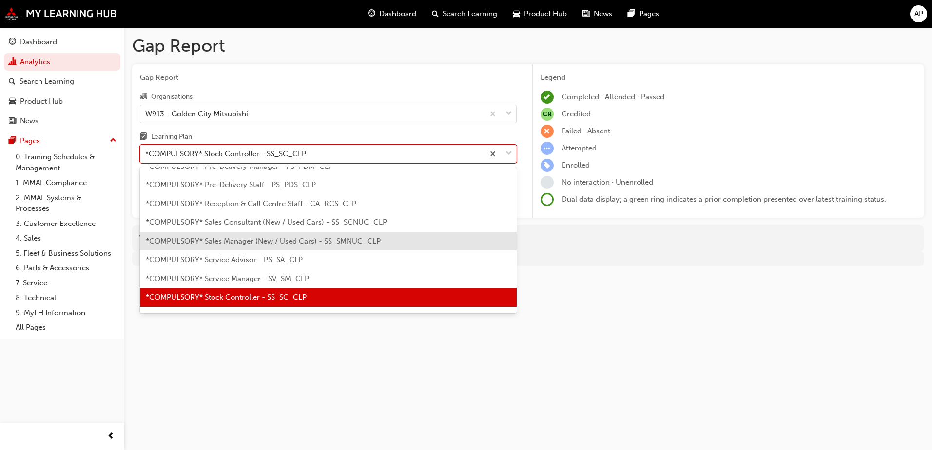
click at [253, 238] on span "*COMPULSORY* Sales Manager (New / Used Cars) - SS_SMNUC_CLP" at bounding box center [263, 241] width 235 height 9
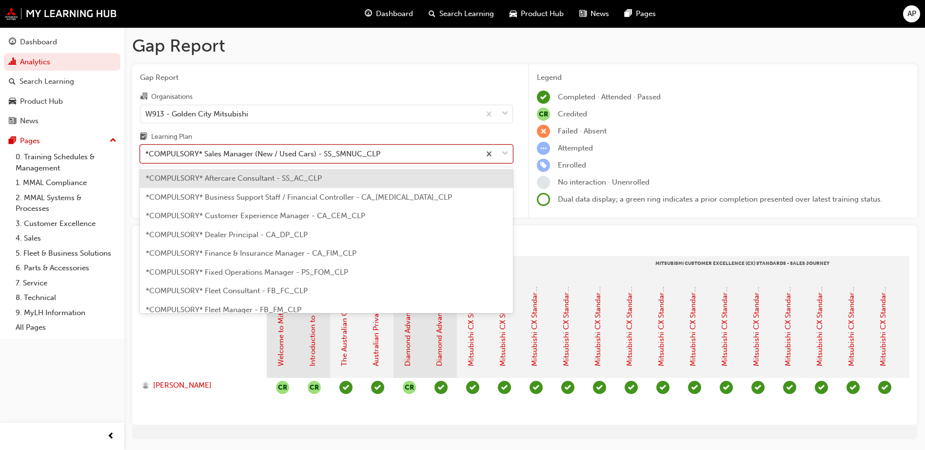
scroll to position [200, 0]
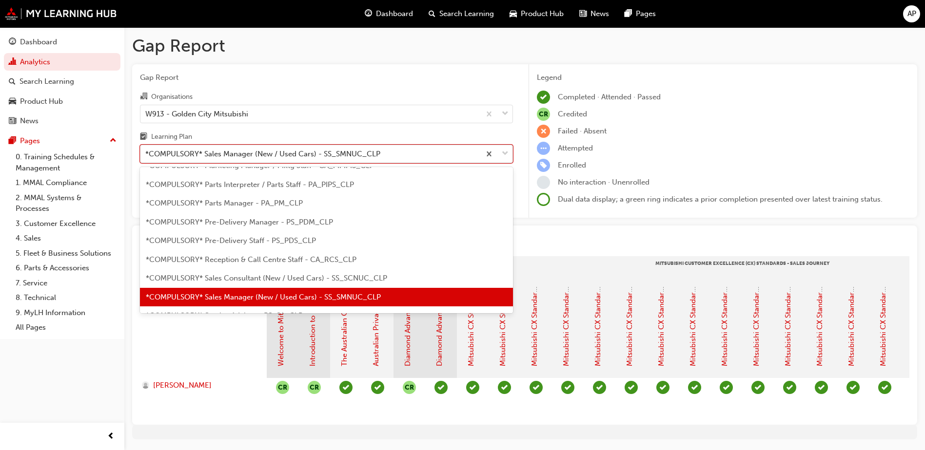
click at [456, 151] on div "*COMPULSORY* Sales Manager (New / Used Cars) - SS_SMNUC_CLP" at bounding box center [310, 154] width 340 height 17
click at [146, 151] on input "Learning Plan option *COMPULSORY* Sales Manager (New / Used Cars) - SS_SMNUC_CL…" at bounding box center [145, 154] width 1 height 8
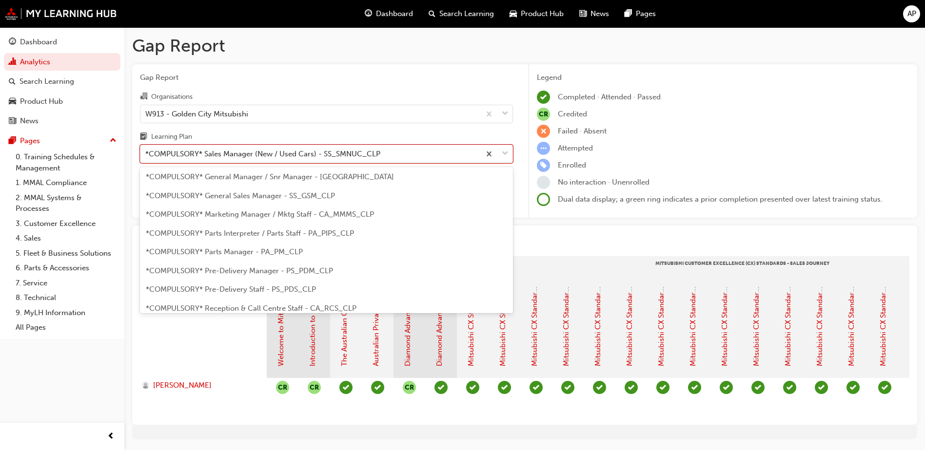
scroll to position [103, 0]
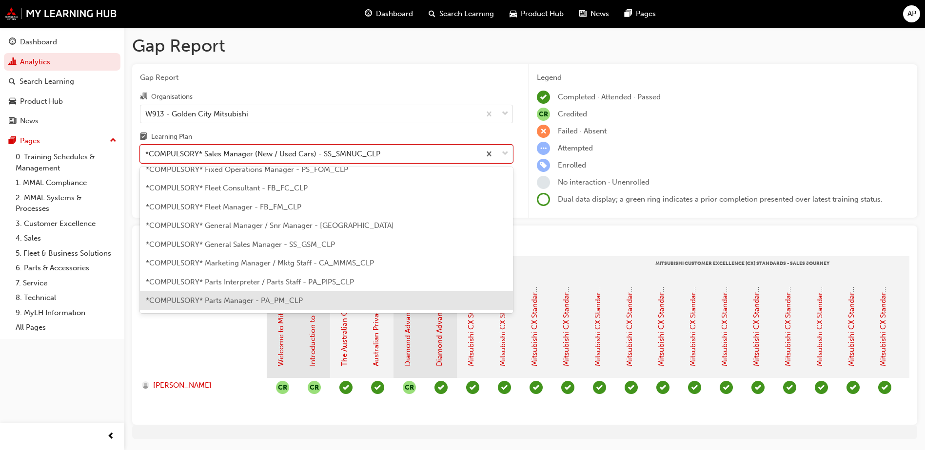
click at [255, 296] on span "*COMPULSORY* Parts Manager - PA_PM_CLP" at bounding box center [224, 300] width 157 height 9
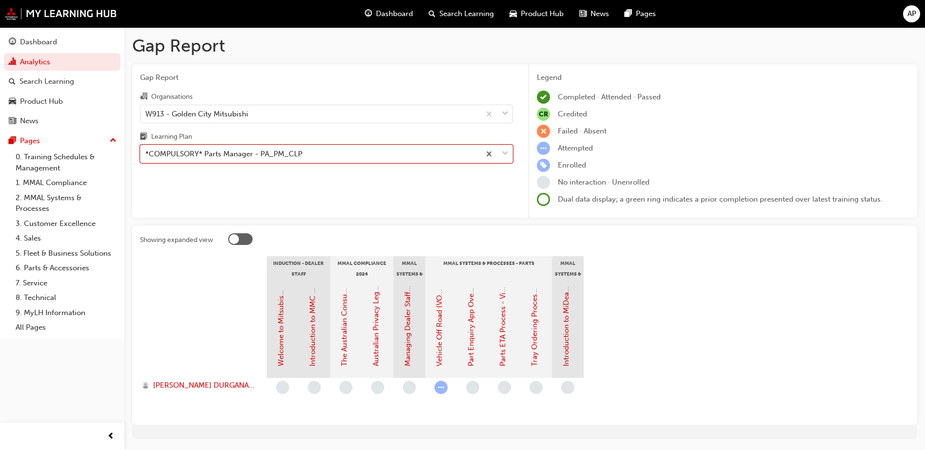
click at [475, 388] on span "learningRecordVerb_NONE-icon" at bounding box center [472, 387] width 13 height 13
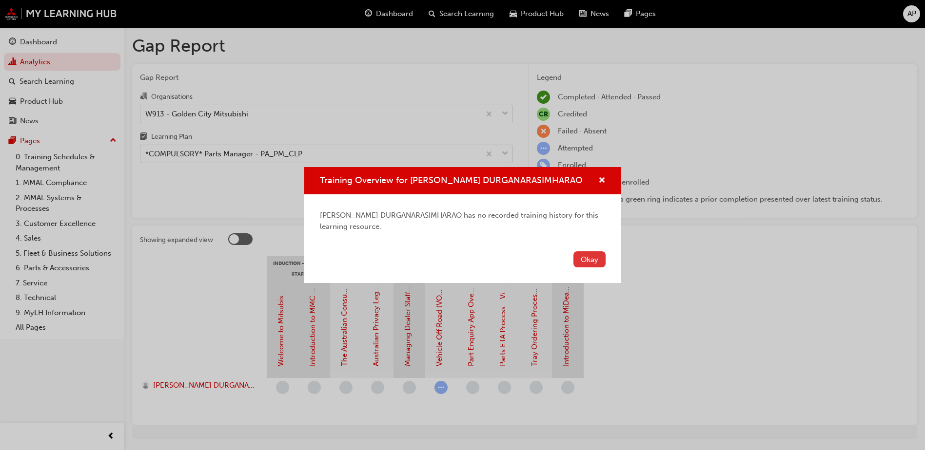
click at [582, 259] on button "Okay" at bounding box center [589, 260] width 32 height 16
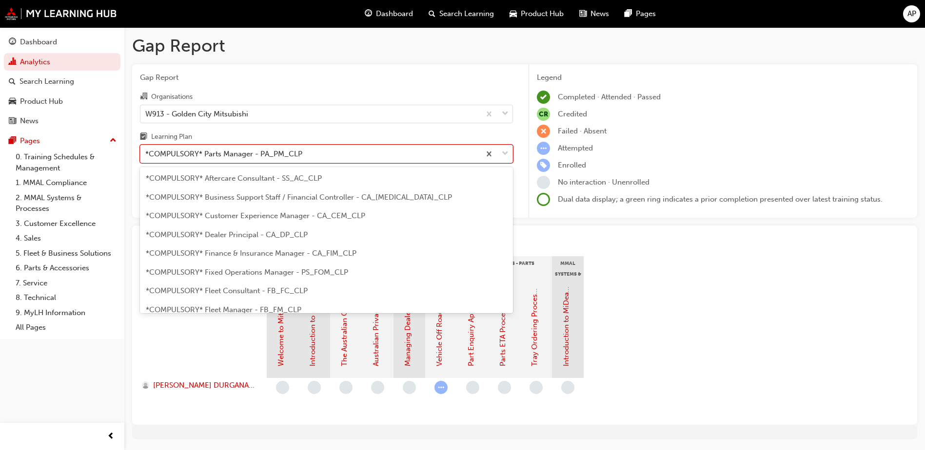
click at [341, 157] on div "*COMPULSORY* Parts Manager - PA_PM_CLP" at bounding box center [310, 154] width 340 height 17
click at [146, 157] on input "Learning Plan option *COMPULSORY* Parts Manager - PA_PM_CLP, selected. option *…" at bounding box center [145, 154] width 1 height 8
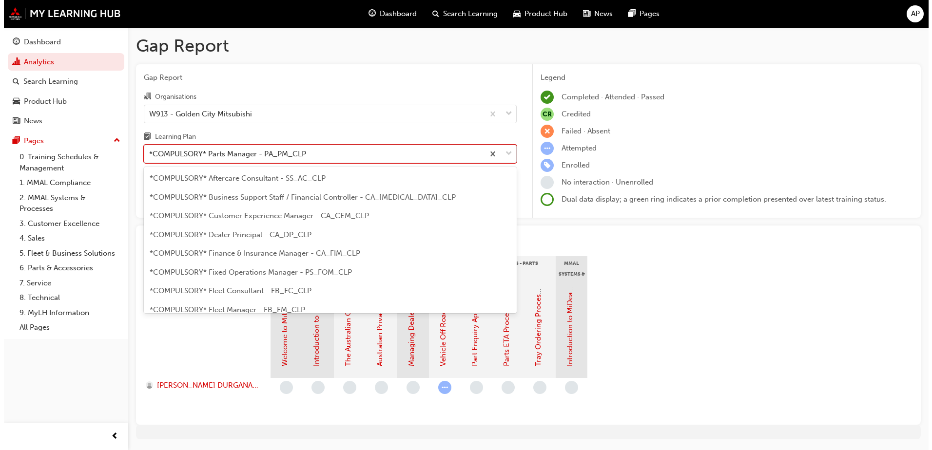
scroll to position [106, 0]
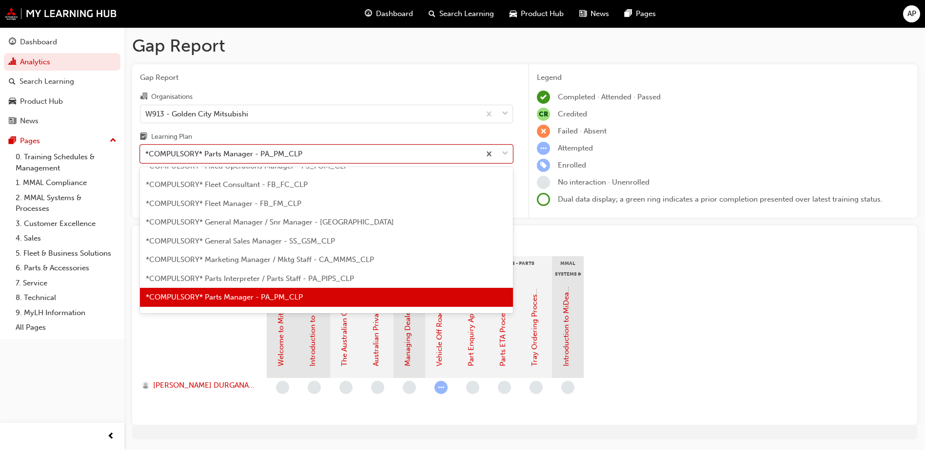
click at [248, 283] on span "*COMPULSORY* Parts Interpreter / Parts Staff - PA_PIPS_CLP" at bounding box center [250, 278] width 208 height 9
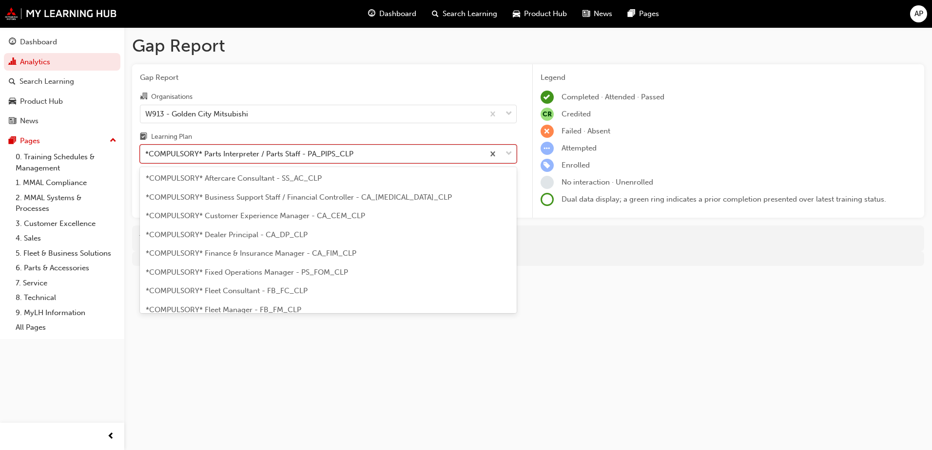
click at [399, 158] on div "*COMPULSORY* Parts Interpreter / Parts Staff - PA_PIPS_CLP" at bounding box center [312, 154] width 344 height 17
click at [146, 158] on input "Learning Plan option *COMPULSORY* Parts Interpreter / Parts Staff - PA_PIPS_CLP…" at bounding box center [145, 154] width 1 height 8
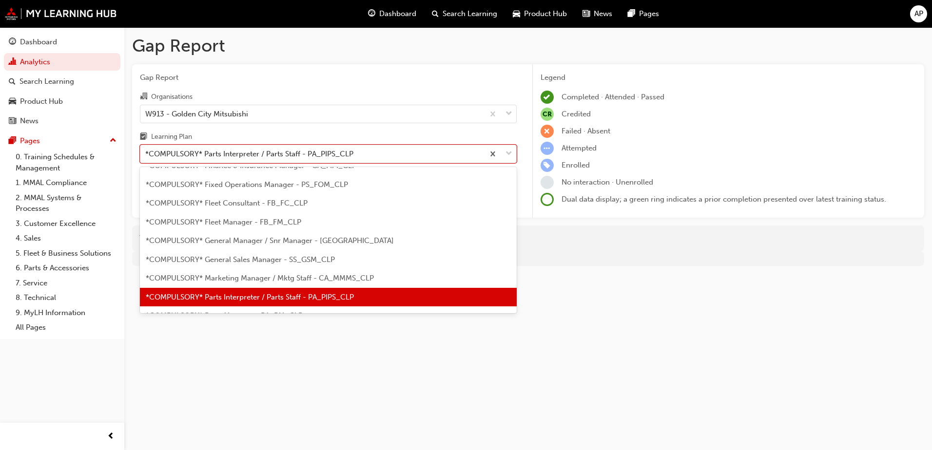
click at [296, 232] on div "*COMPULSORY* General Manager / Snr Manager - CA_GM_CLP" at bounding box center [328, 241] width 377 height 19
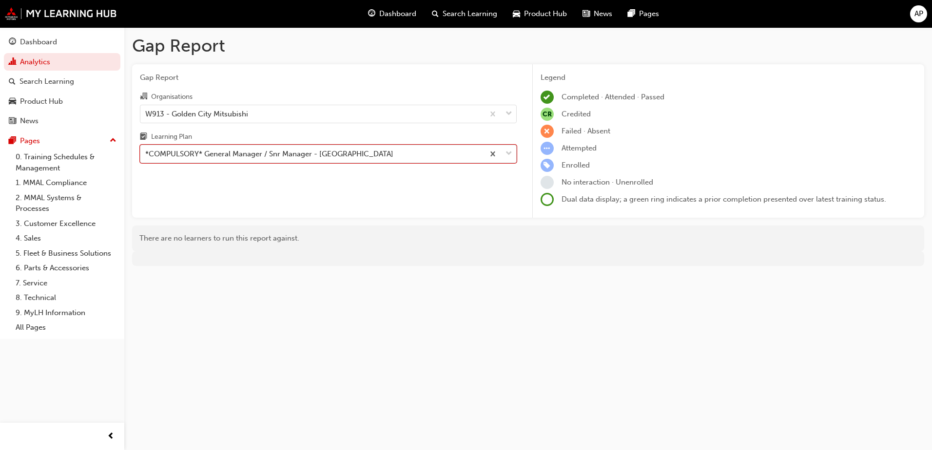
click at [390, 152] on div "*COMPULSORY* General Manager / Snr Manager - CA_GM_CLP" at bounding box center [312, 154] width 344 height 17
click at [146, 152] on input "Learning Plan option *COMPULSORY* General Manager / Snr Manager - CA_GM_CLP, se…" at bounding box center [145, 154] width 1 height 8
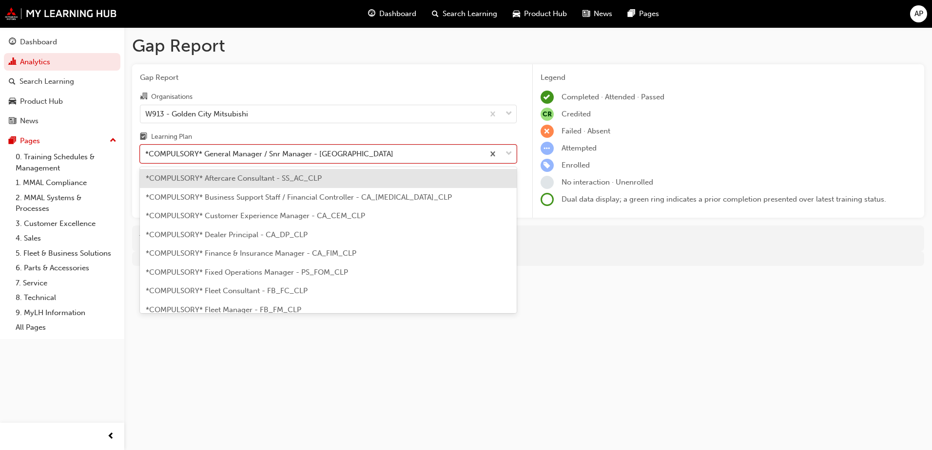
click at [265, 214] on span "*COMPULSORY* Customer Experience Manager - CA_CEM_CLP" at bounding box center [255, 216] width 219 height 9
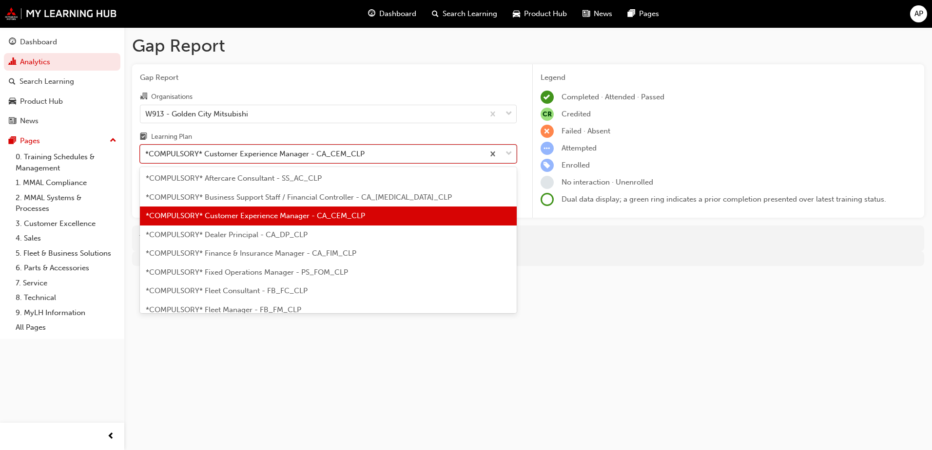
click at [394, 148] on div "*COMPULSORY* Customer Experience Manager - CA_CEM_CLP" at bounding box center [312, 154] width 344 height 17
click at [146, 150] on input "Learning Plan option *COMPULSORY* Customer Experience Manager - CA_CEM_CLP, sel…" at bounding box center [145, 154] width 1 height 8
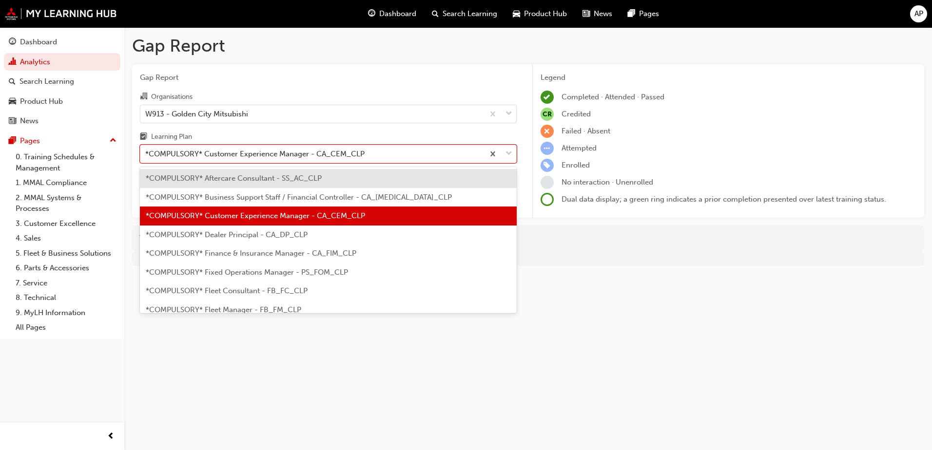
click at [267, 198] on span "*COMPULSORY* Business Support Staff / Financial Controller - CA_BSS_CLP" at bounding box center [299, 197] width 306 height 9
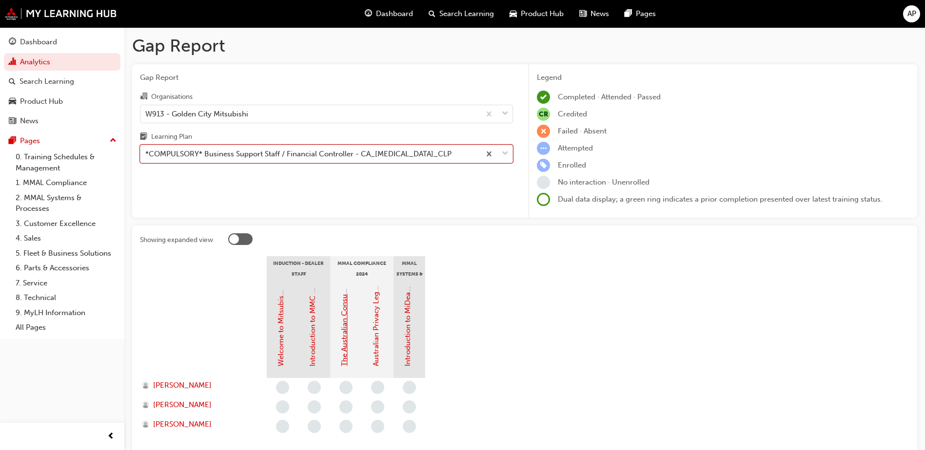
scroll to position [49, 0]
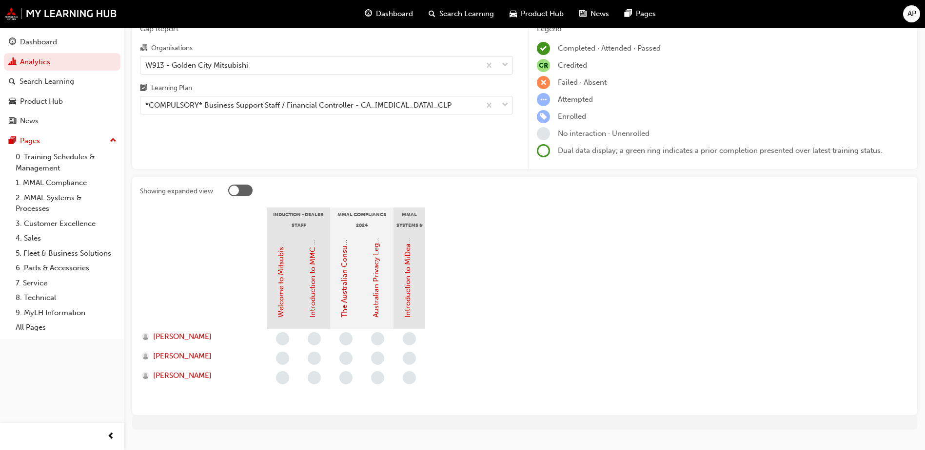
click at [385, 95] on div "Learning Plan" at bounding box center [326, 89] width 373 height 14
click at [146, 101] on input "Learning Plan *COMPULSORY* Business Support Staff / Financial Controller - CA_B…" at bounding box center [145, 105] width 1 height 8
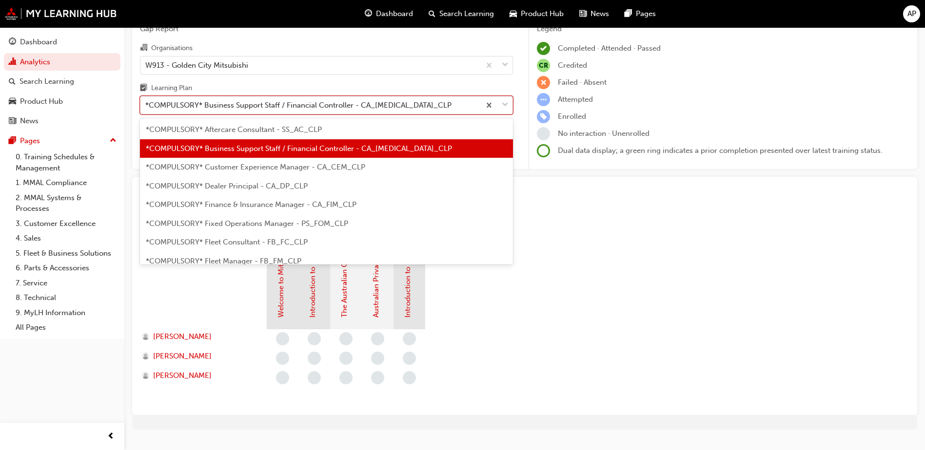
click at [383, 104] on div "*COMPULSORY* Business Support Staff / Financial Controller - CA_BSS_CLP" at bounding box center [298, 105] width 306 height 11
click at [146, 104] on input "Learning Plan option *COMPULSORY* Business Support Staff / Financial Controller…" at bounding box center [145, 105] width 1 height 8
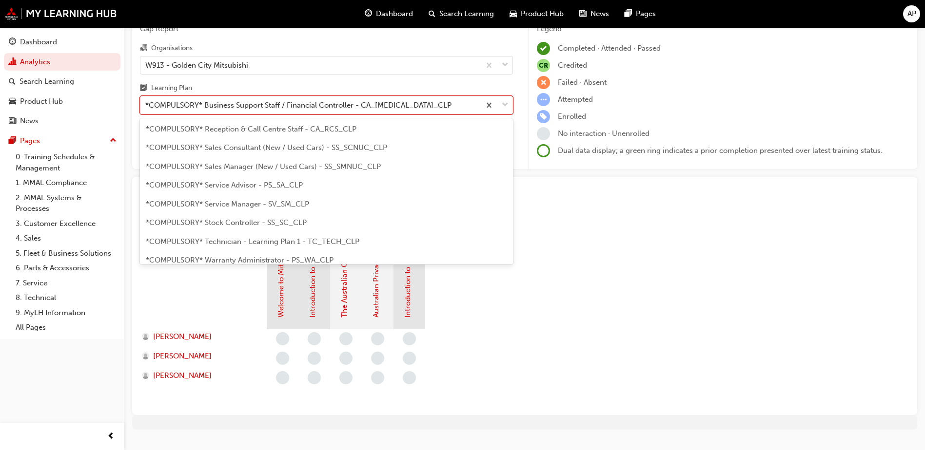
scroll to position [234, 0]
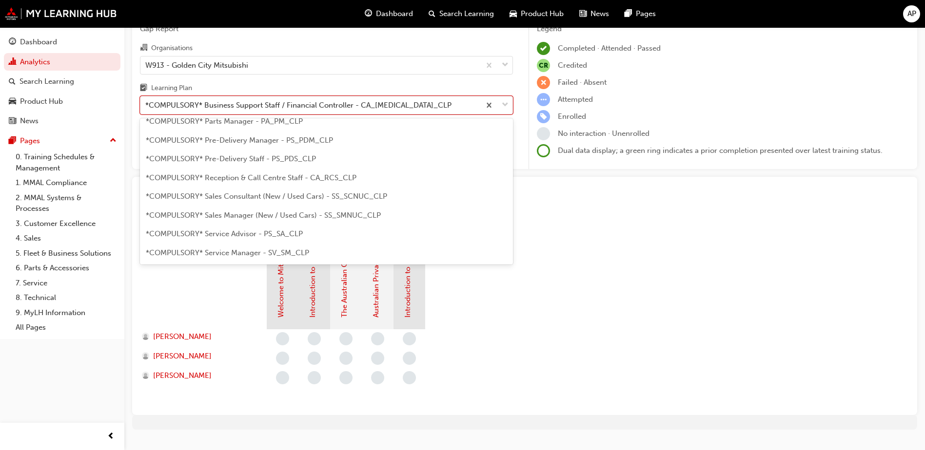
click at [251, 177] on span "*COMPULSORY* Reception & Call Centre Staff - CA_RCS_CLP" at bounding box center [251, 178] width 211 height 9
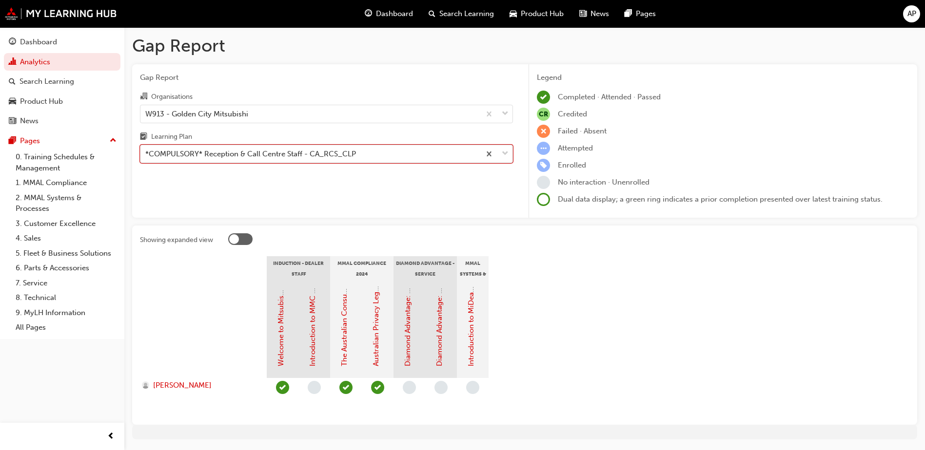
click at [377, 158] on div "*COMPULSORY* Reception & Call Centre Staff - CA_RCS_CLP" at bounding box center [310, 154] width 340 height 17
click at [146, 158] on input "Learning Plan option *COMPULSORY* Reception & Call Centre Staff - CA_RCS_CLP, s…" at bounding box center [145, 154] width 1 height 8
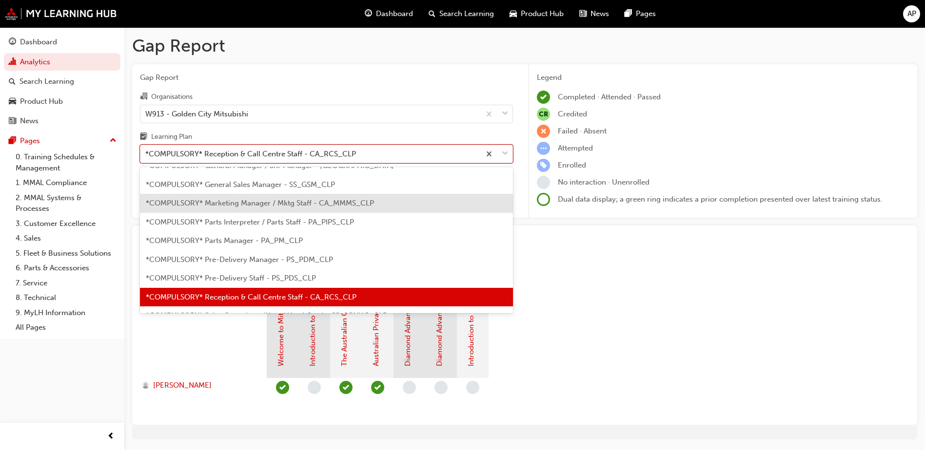
scroll to position [114, 0]
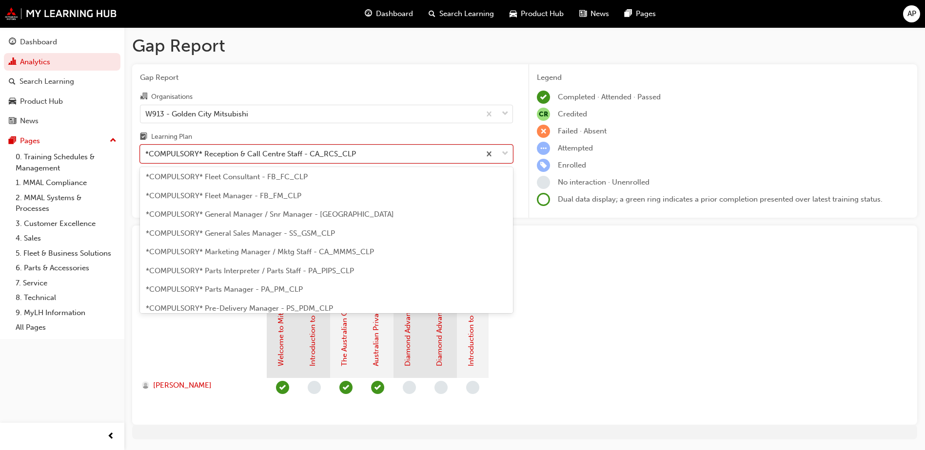
click at [274, 253] on span "*COMPULSORY* Marketing Manager / Mktg Staff - CA_MMMS_CLP" at bounding box center [260, 252] width 228 height 9
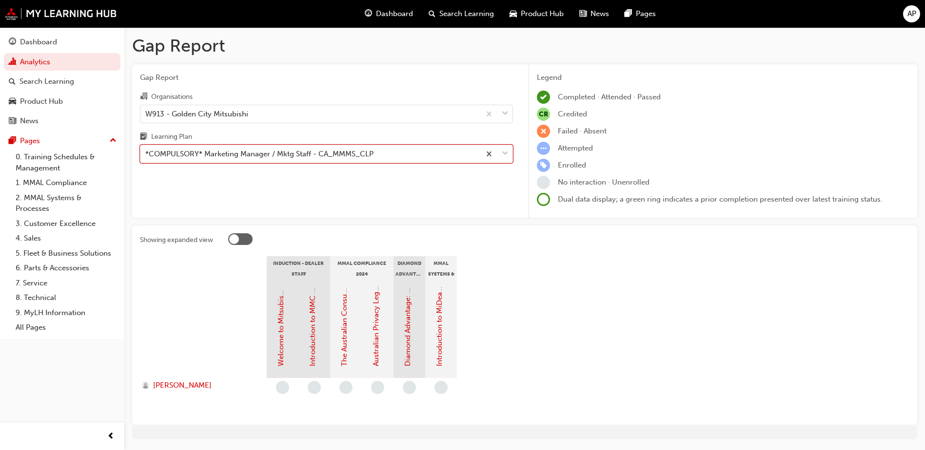
click at [284, 392] on span "learningRecordVerb_NONE-icon" at bounding box center [282, 387] width 13 height 13
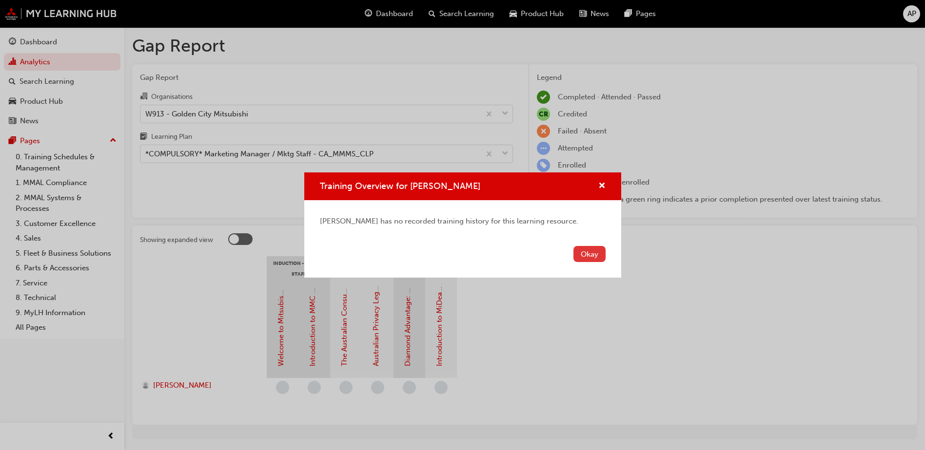
click at [587, 260] on button "Okay" at bounding box center [589, 254] width 32 height 16
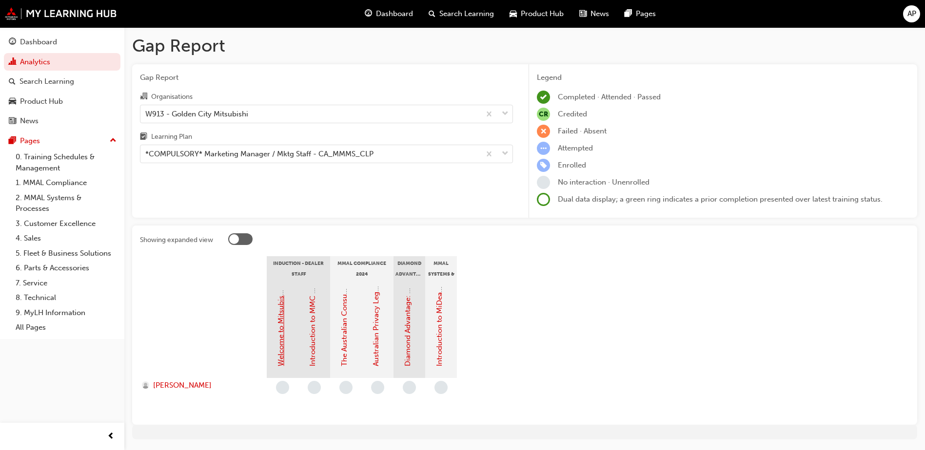
click at [277, 333] on link "Welcome to Mitsubishi Motors Australia - Video (Dealer Induction)" at bounding box center [280, 254] width 9 height 223
click at [440, 311] on link "Introduction to MiDealerAssist" at bounding box center [439, 316] width 9 height 102
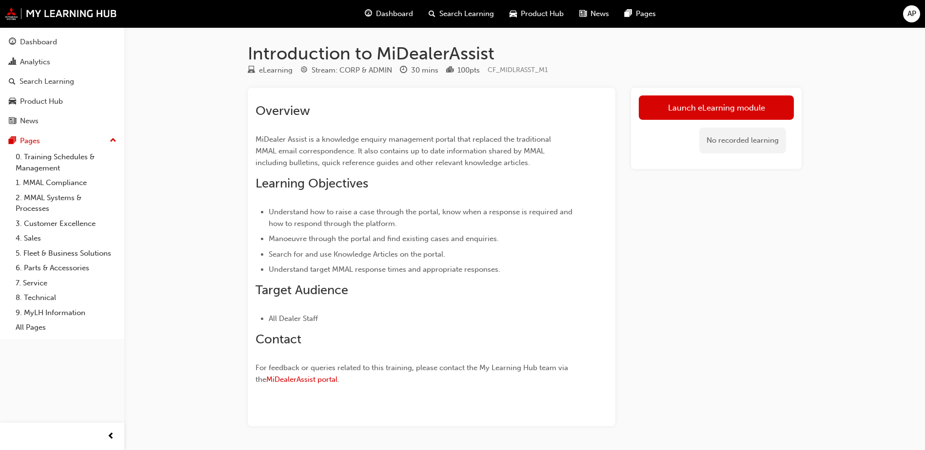
scroll to position [32, 0]
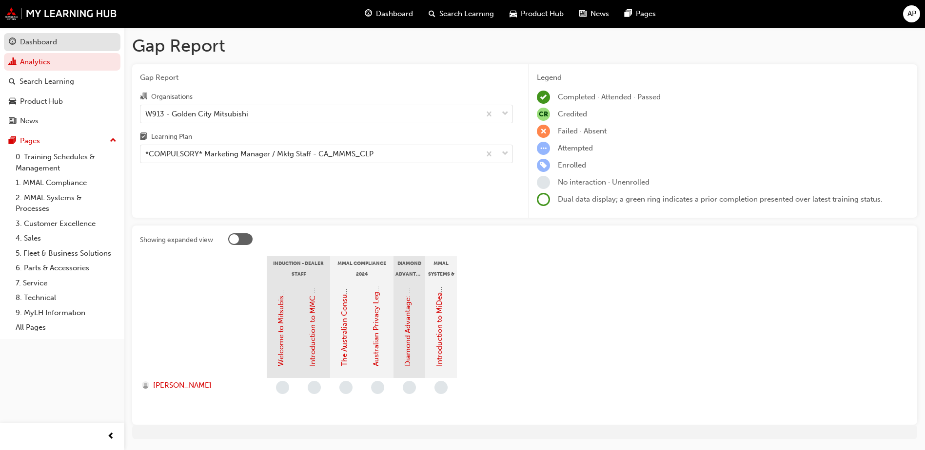
click at [35, 45] on div "Dashboard" at bounding box center [38, 42] width 37 height 11
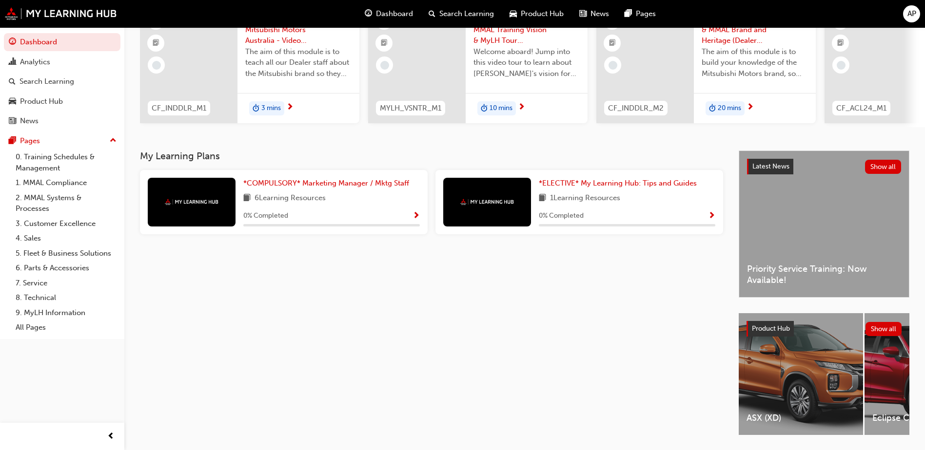
scroll to position [132, 0]
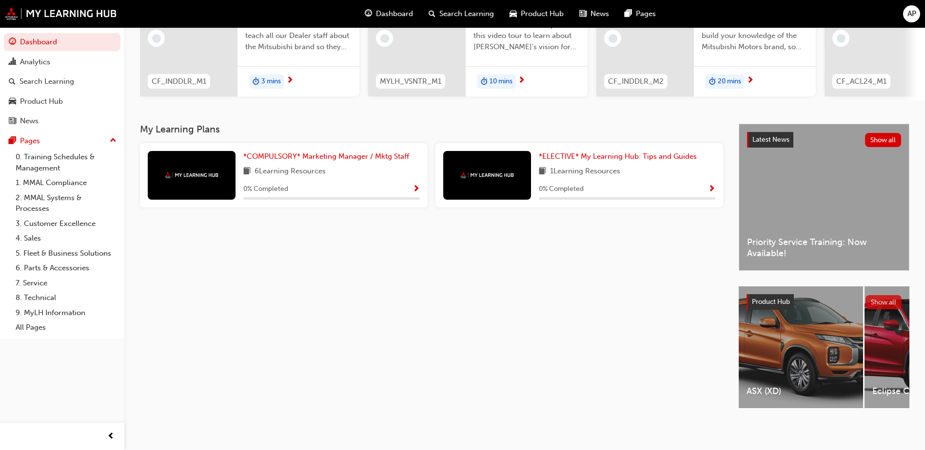
click at [884, 300] on button "Show all" at bounding box center [883, 302] width 37 height 14
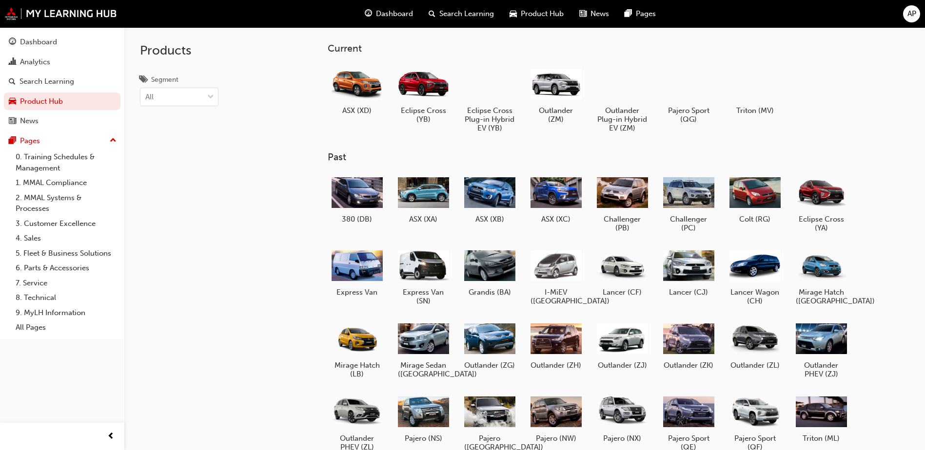
click at [376, 7] on div "Dashboard" at bounding box center [389, 14] width 64 height 20
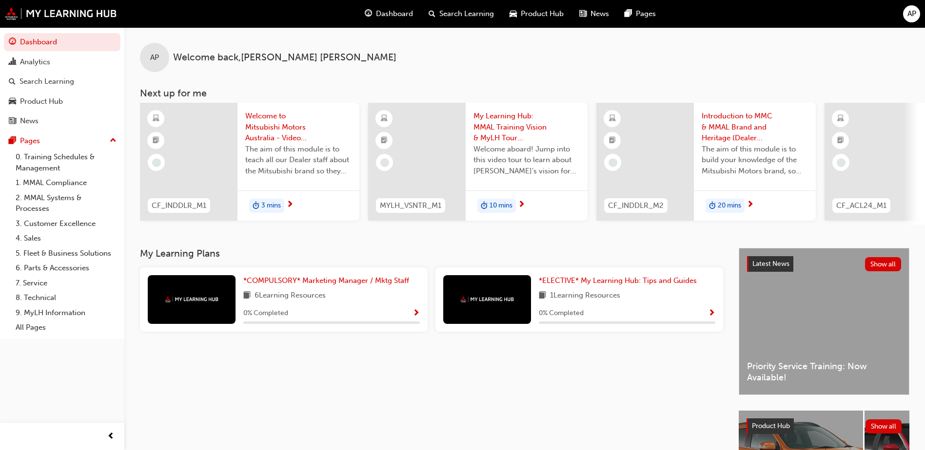
click at [84, 71] on button "Dashboard Analytics Search Learning Product Hub News Pages" at bounding box center [62, 81] width 117 height 101
click at [87, 57] on div "Analytics" at bounding box center [62, 62] width 107 height 12
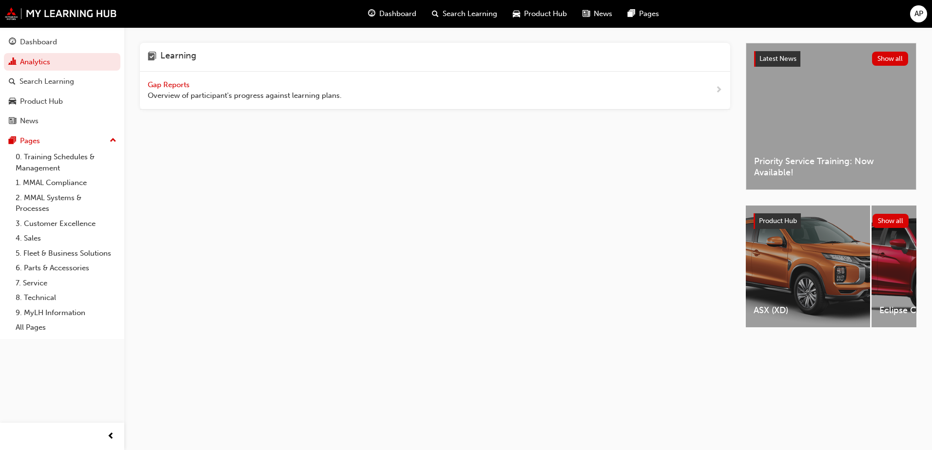
click at [164, 83] on span "Gap Reports" at bounding box center [170, 84] width 44 height 9
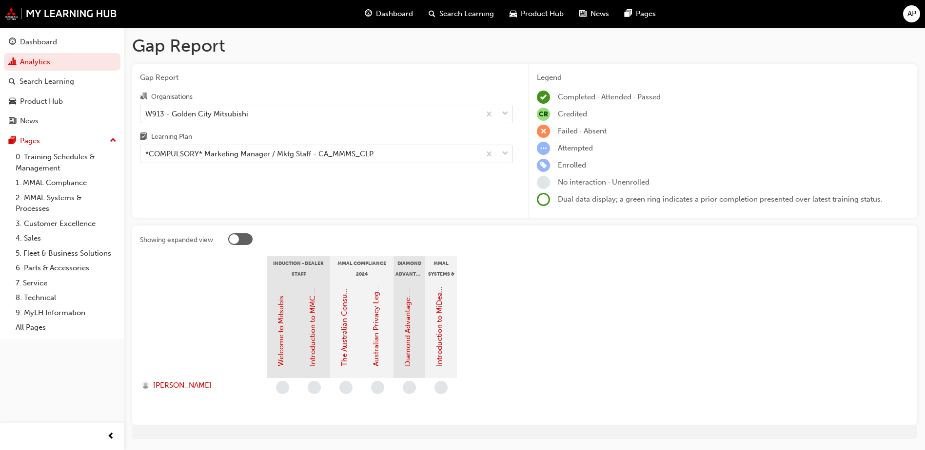
click at [0, 41] on html "Your version of Internet Explorer is outdated and not supported. Please upgrade…" at bounding box center [462, 225] width 925 height 450
click at [47, 39] on div "Dashboard" at bounding box center [38, 42] width 37 height 11
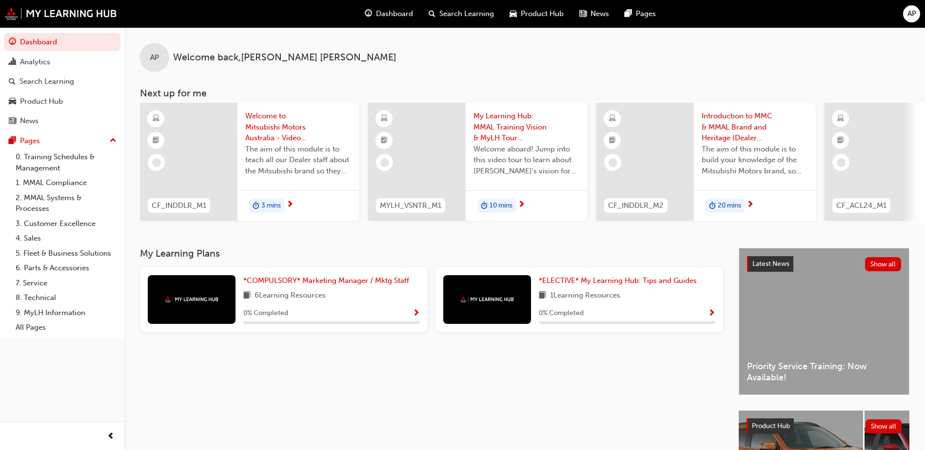
click at [574, 52] on div "AP Welcome back , AKSHAYA PRATHAPAGIRI" at bounding box center [524, 49] width 801 height 45
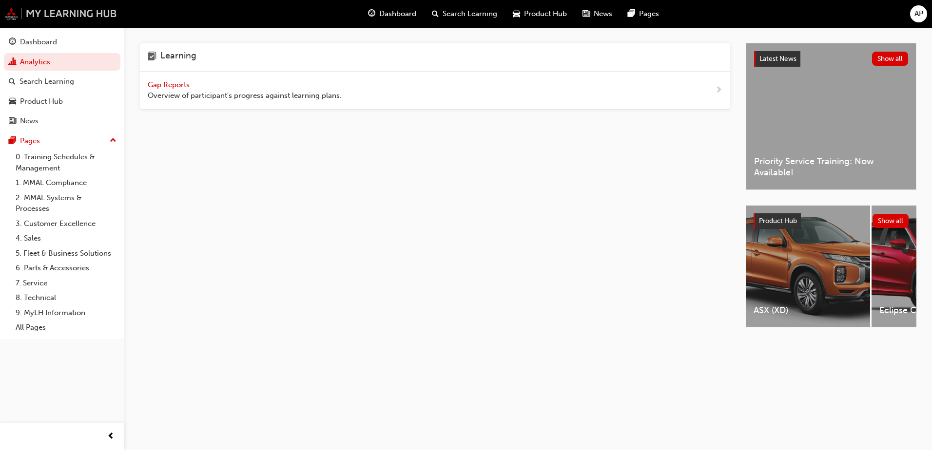
click at [71, 11] on img at bounding box center [61, 13] width 112 height 13
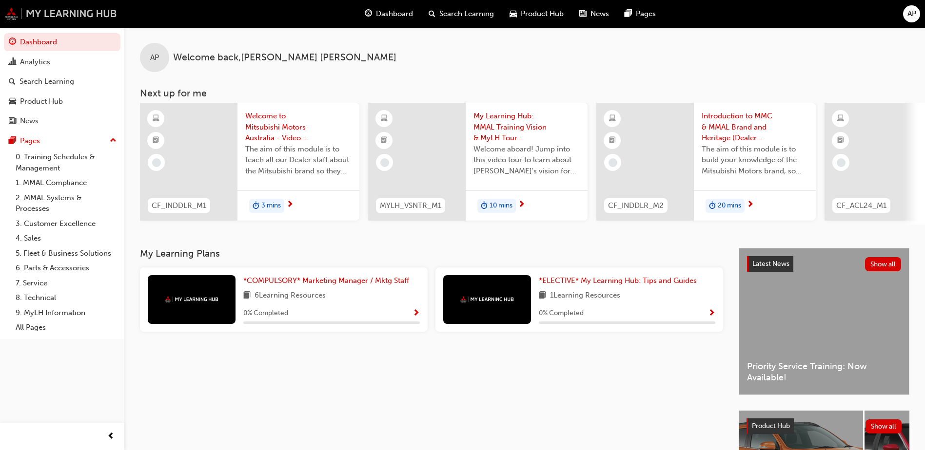
scroll to position [132, 0]
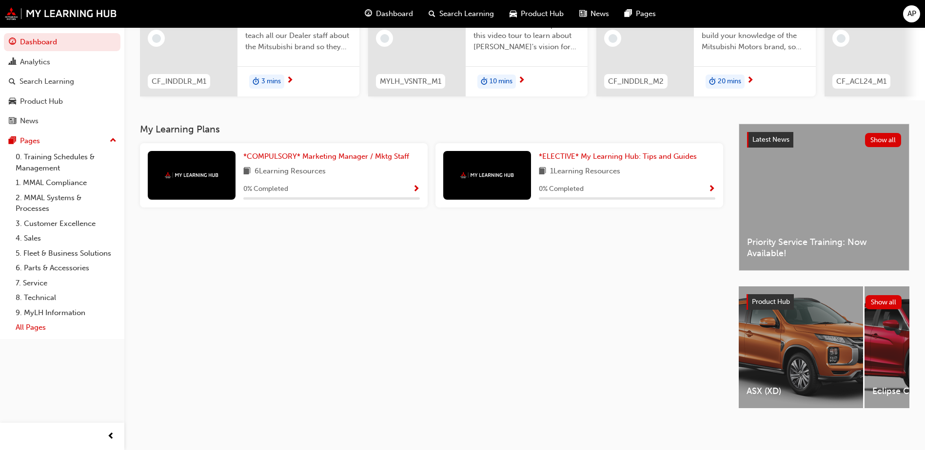
click at [37, 328] on link "All Pages" at bounding box center [66, 327] width 109 height 15
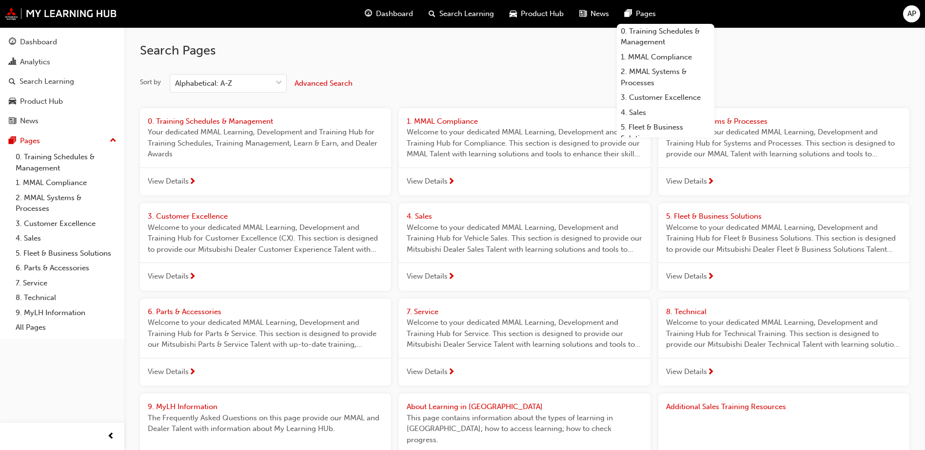
click at [394, 19] on span "Dashboard" at bounding box center [394, 13] width 37 height 11
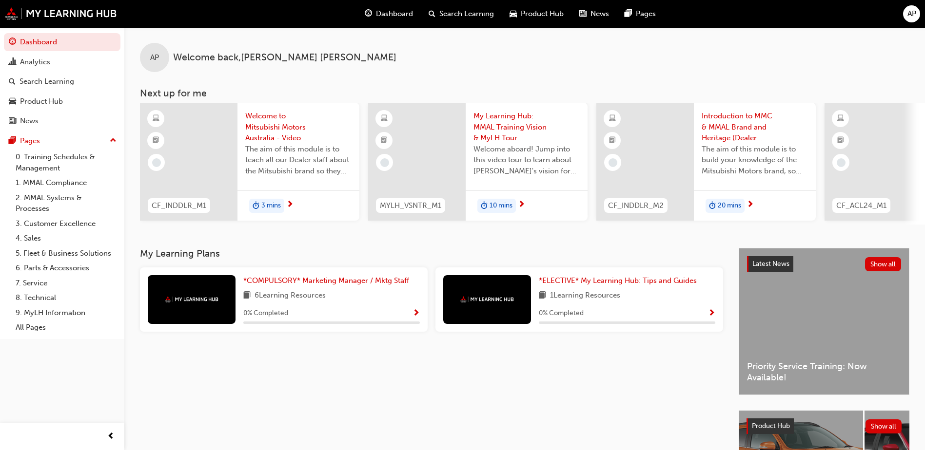
click at [582, 368] on div "My Learning Plans *COMPULSORY* Marketing Manager / Mktg Staff 6 Learning Resour…" at bounding box center [439, 399] width 599 height 302
click at [910, 10] on span "AP" at bounding box center [911, 13] width 9 height 11
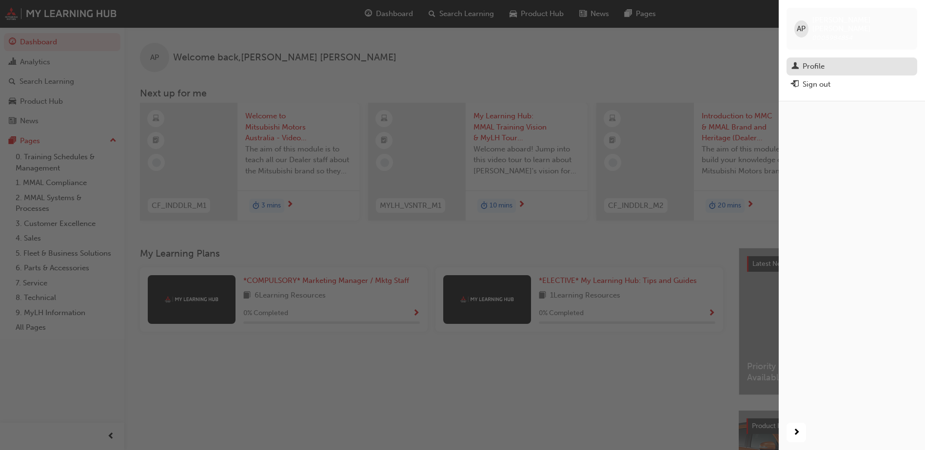
click at [830, 60] on div "Profile" at bounding box center [851, 66] width 121 height 12
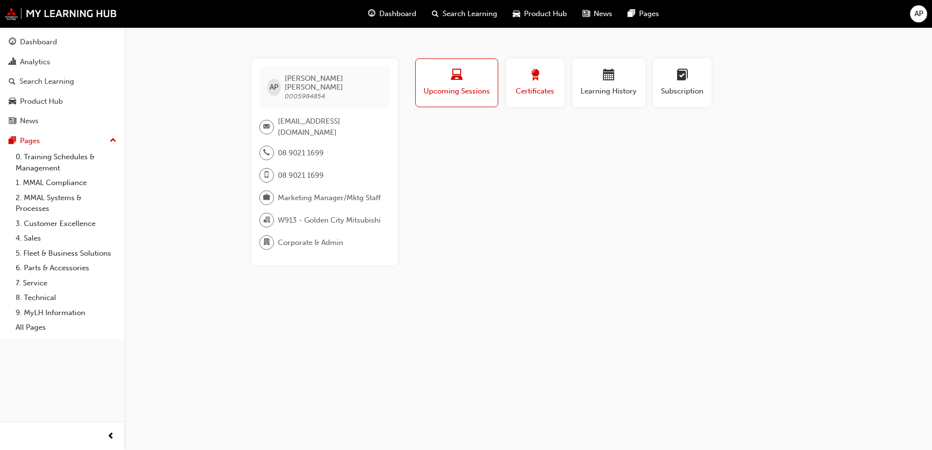
click at [532, 86] on span "Certificates" at bounding box center [535, 91] width 44 height 11
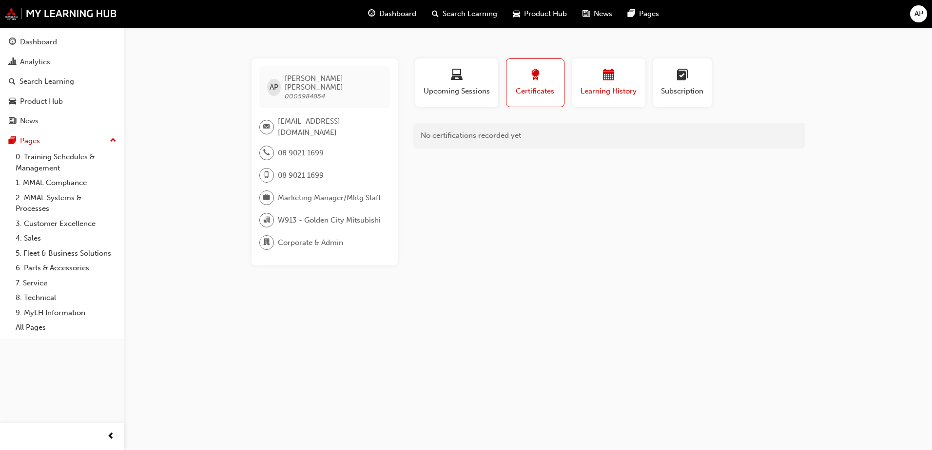
click at [627, 97] on span "Learning History" at bounding box center [609, 91] width 59 height 11
click at [700, 98] on button "Subscription" at bounding box center [682, 83] width 59 height 49
click at [319, 92] on span "0005984854" at bounding box center [305, 96] width 40 height 8
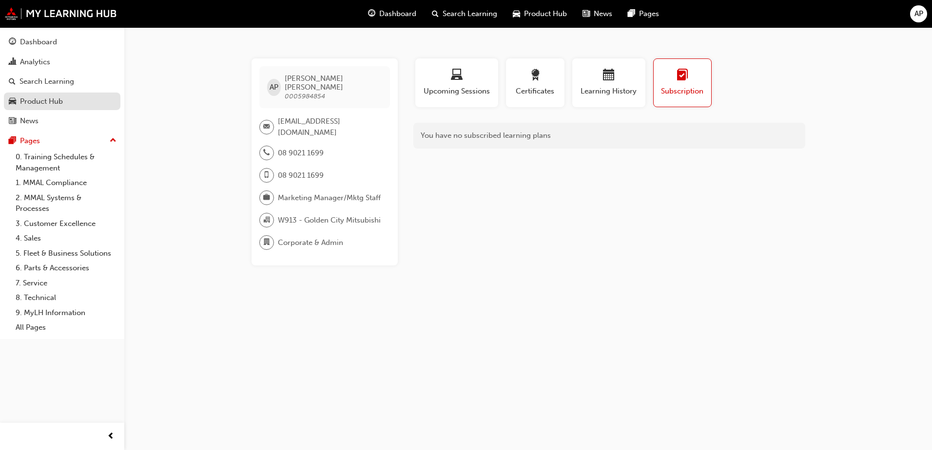
click at [42, 101] on div "Product Hub" at bounding box center [41, 101] width 43 height 11
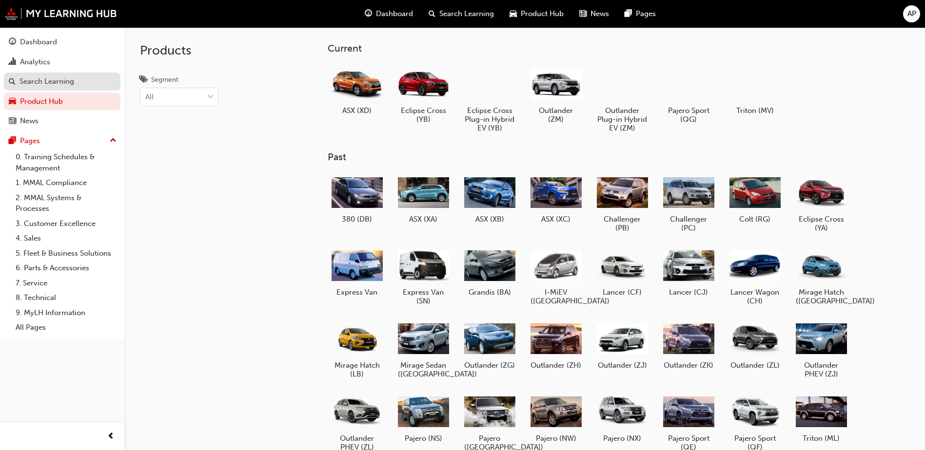
click at [53, 80] on div "Search Learning" at bounding box center [47, 81] width 55 height 11
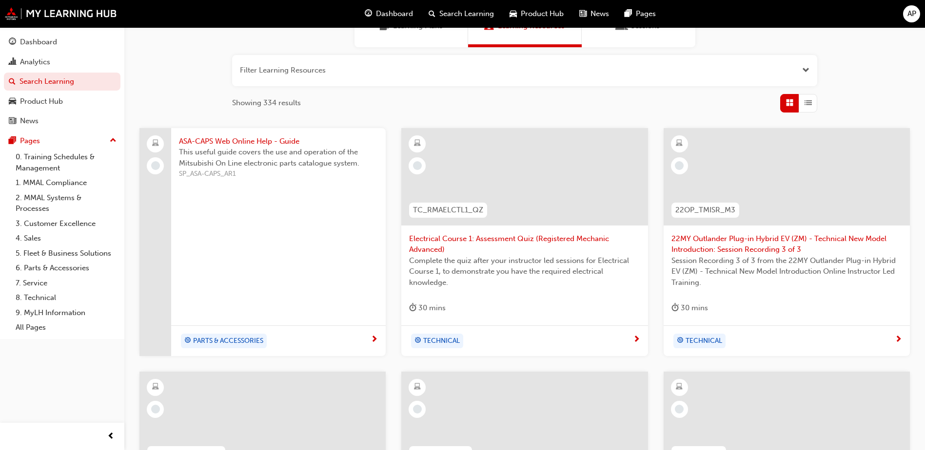
scroll to position [244, 0]
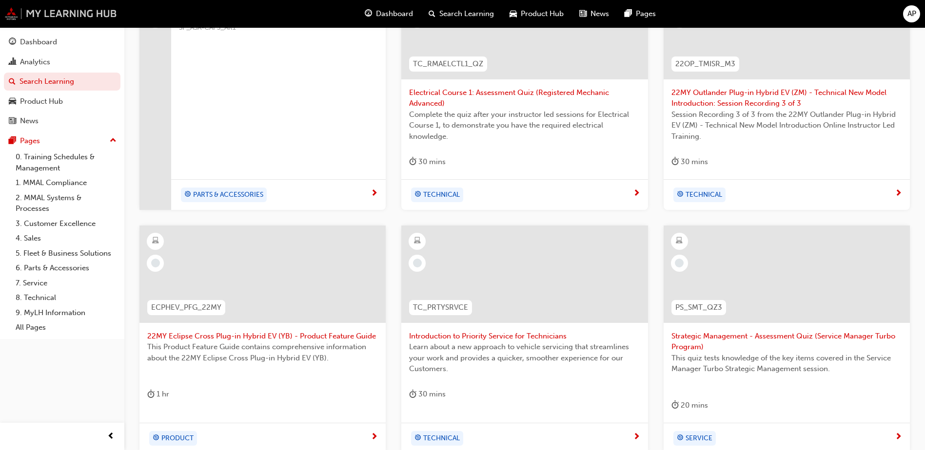
click at [66, 17] on img at bounding box center [61, 13] width 112 height 13
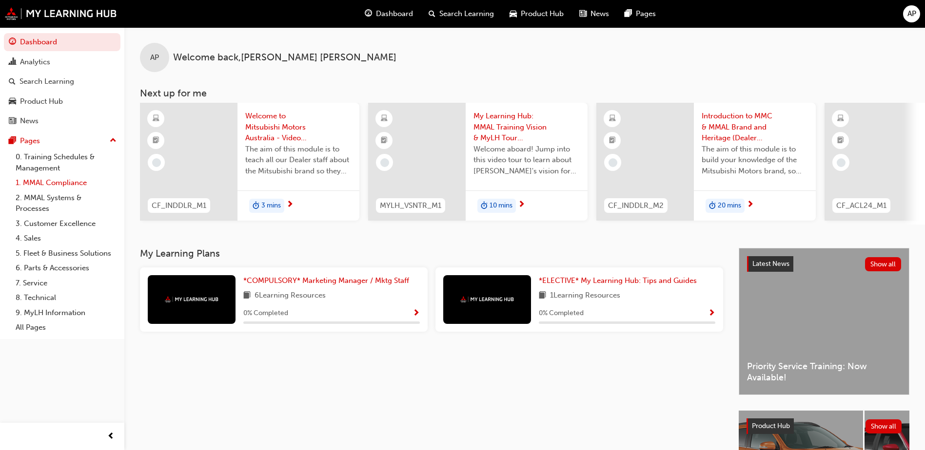
click at [49, 181] on link "1. MMAL Compliance" at bounding box center [66, 183] width 109 height 15
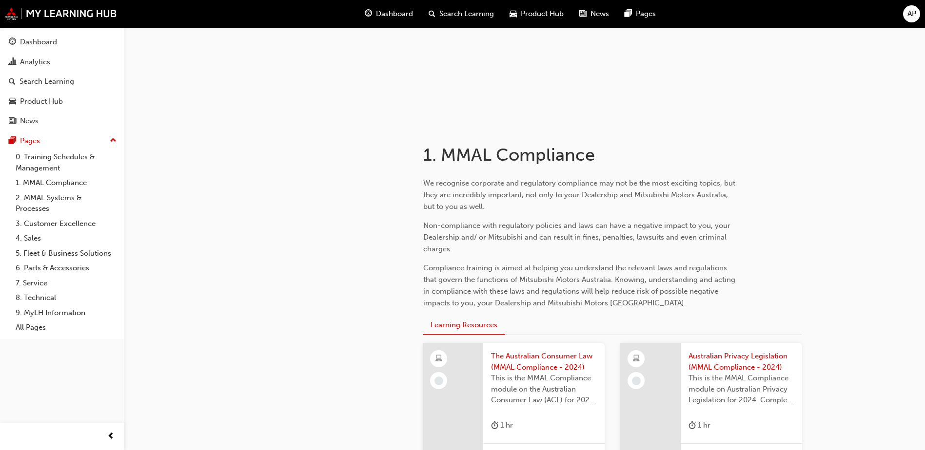
scroll to position [195, 0]
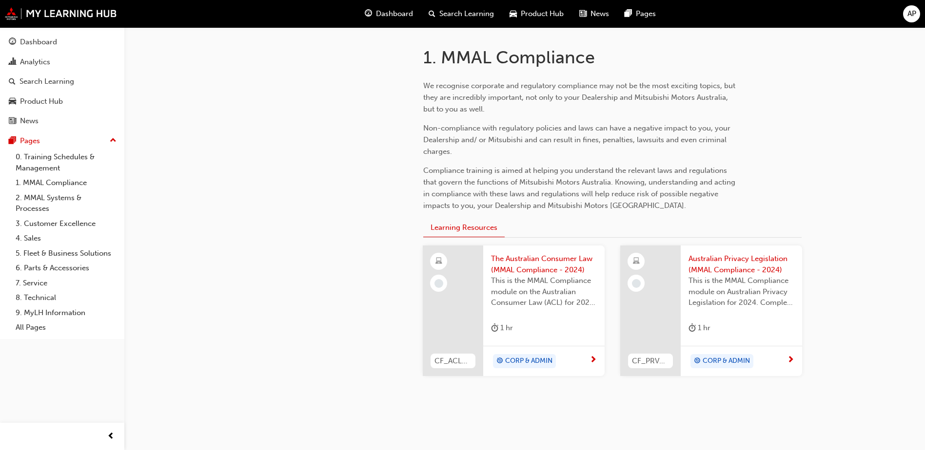
click at [525, 316] on div "The Australian Consumer Law (MMAL Compliance - 2024) This is the MMAL Complianc…" at bounding box center [543, 296] width 121 height 100
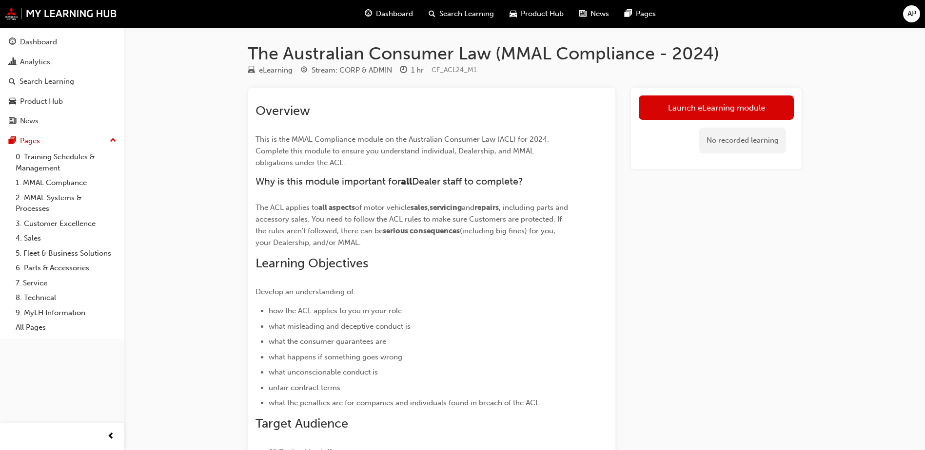
click at [458, 20] on div "Search Learning" at bounding box center [461, 14] width 81 height 20
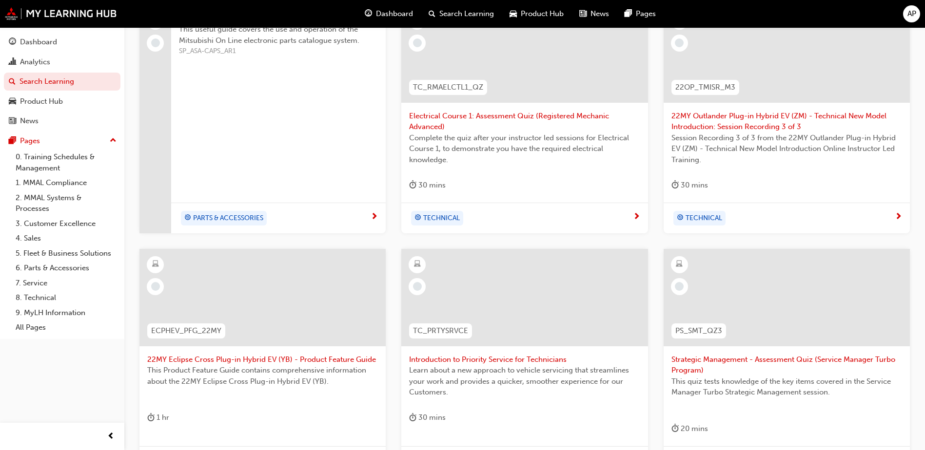
scroll to position [25, 0]
